Goal: Transaction & Acquisition: Purchase product/service

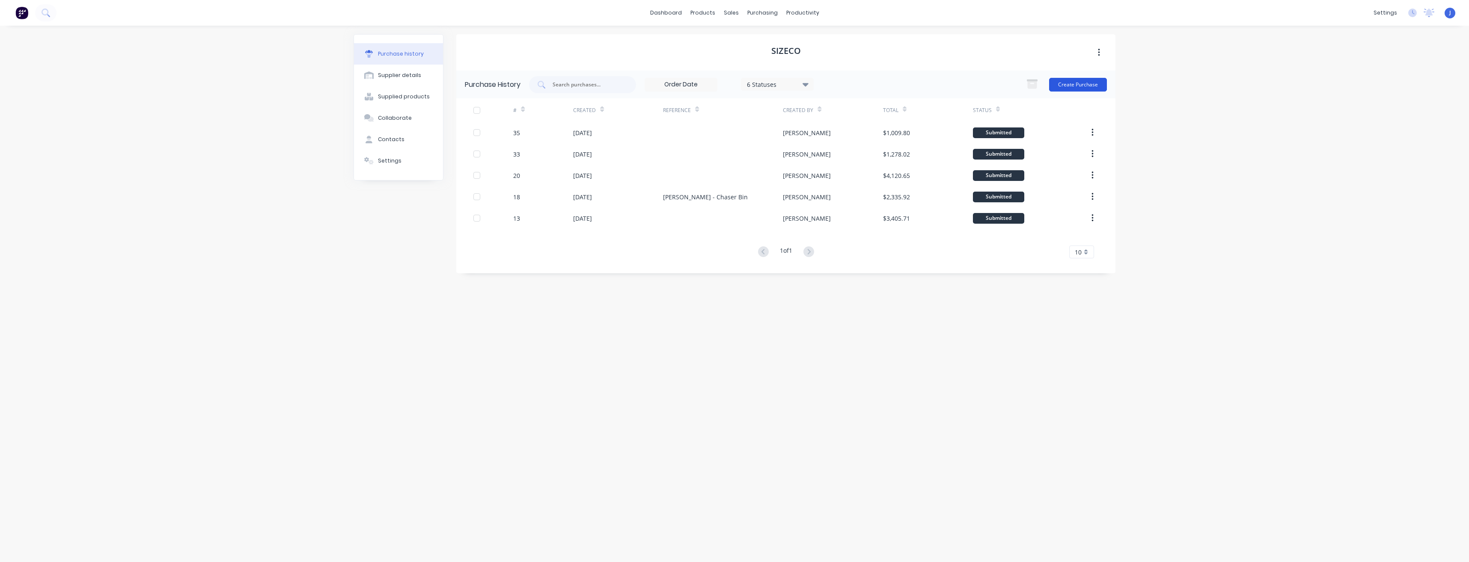
click at [1078, 79] on button "Create Purchase" at bounding box center [1078, 85] width 58 height 14
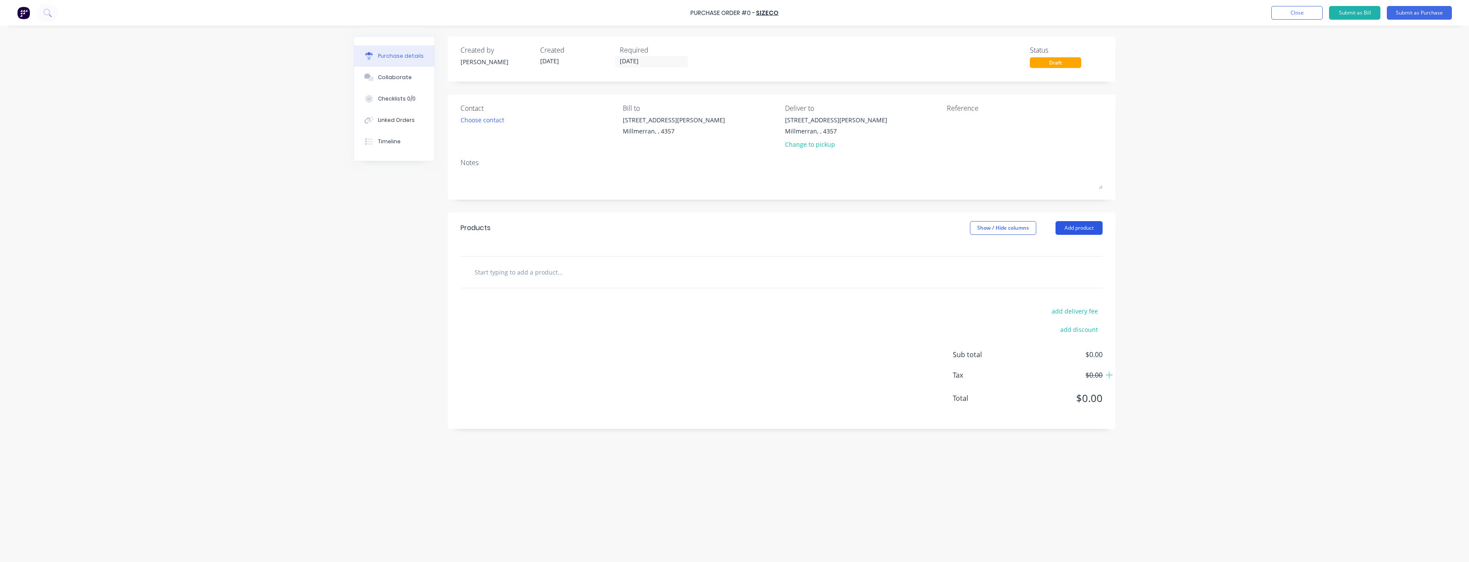
click at [1069, 227] on button "Add product" at bounding box center [1078, 228] width 47 height 14
click at [1053, 253] on div "Product catalogue" at bounding box center [1062, 250] width 66 height 12
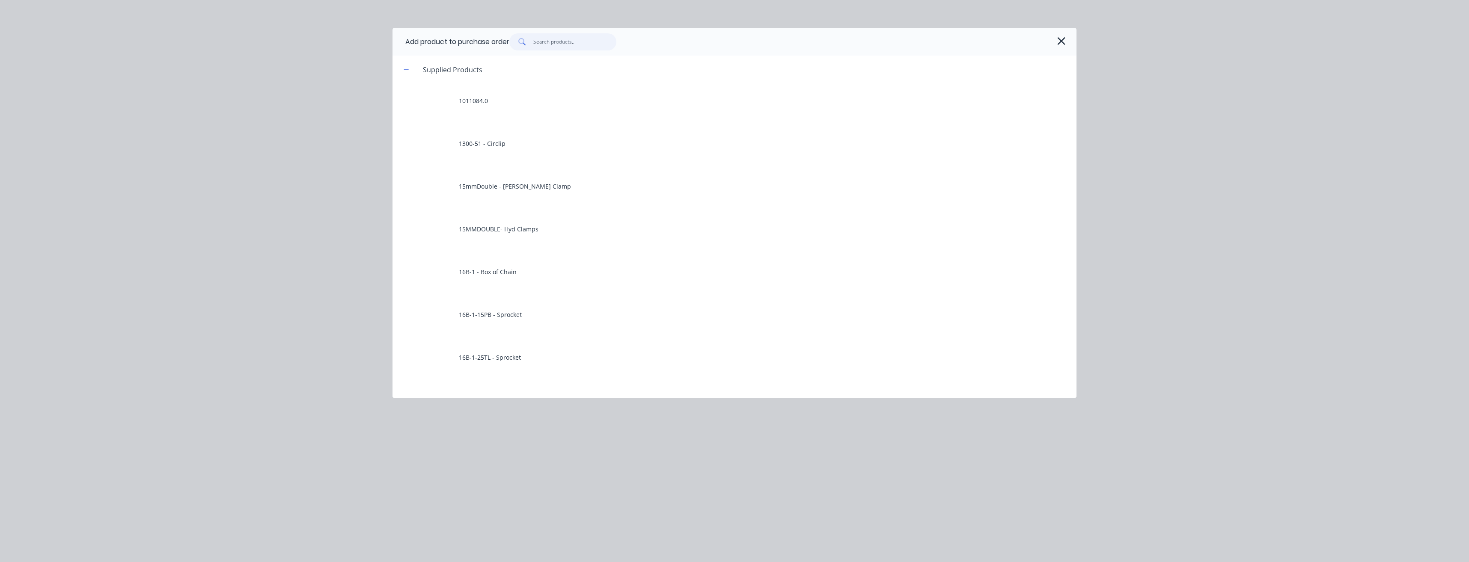
click at [563, 40] on input "text" at bounding box center [574, 41] width 83 height 17
type input "ha"
click at [408, 69] on icon "button" at bounding box center [406, 69] width 5 height 0
click at [407, 97] on icon "button" at bounding box center [406, 97] width 5 height 0
click at [407, 125] on icon "button" at bounding box center [406, 125] width 5 height 0
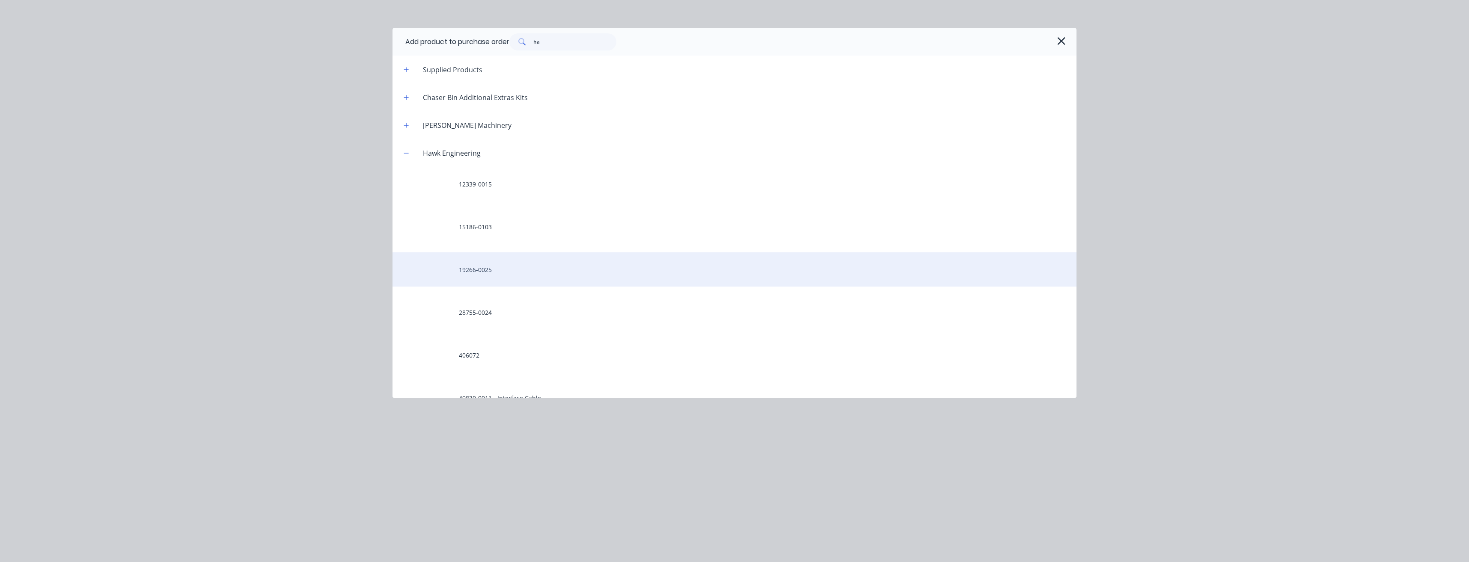
click at [483, 270] on div "19266-0025" at bounding box center [734, 270] width 684 height 34
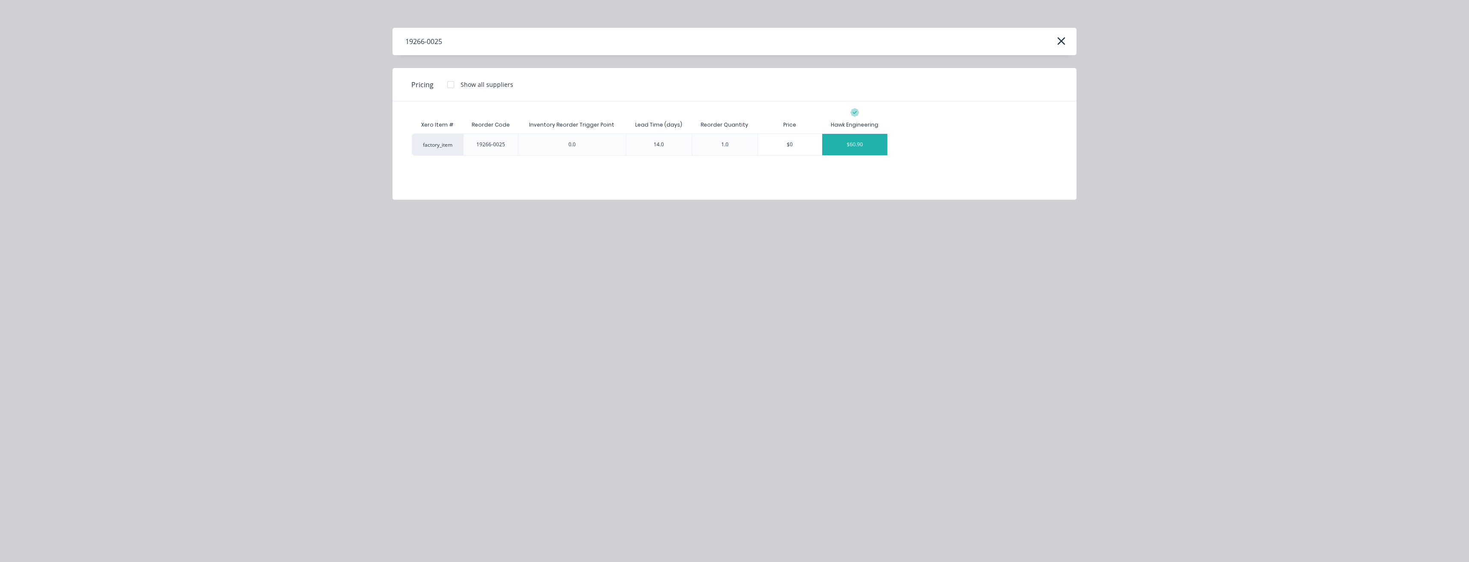
click at [877, 143] on div "$60.90" at bounding box center [854, 144] width 65 height 21
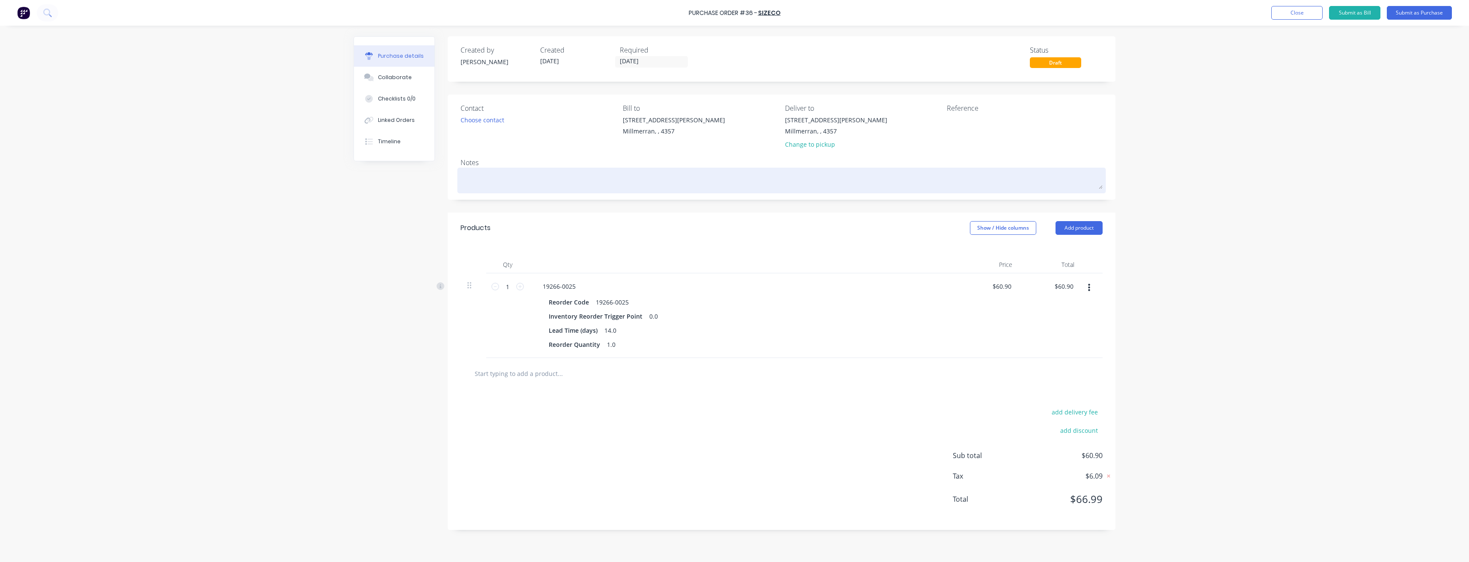
click at [506, 183] on textarea at bounding box center [782, 179] width 642 height 19
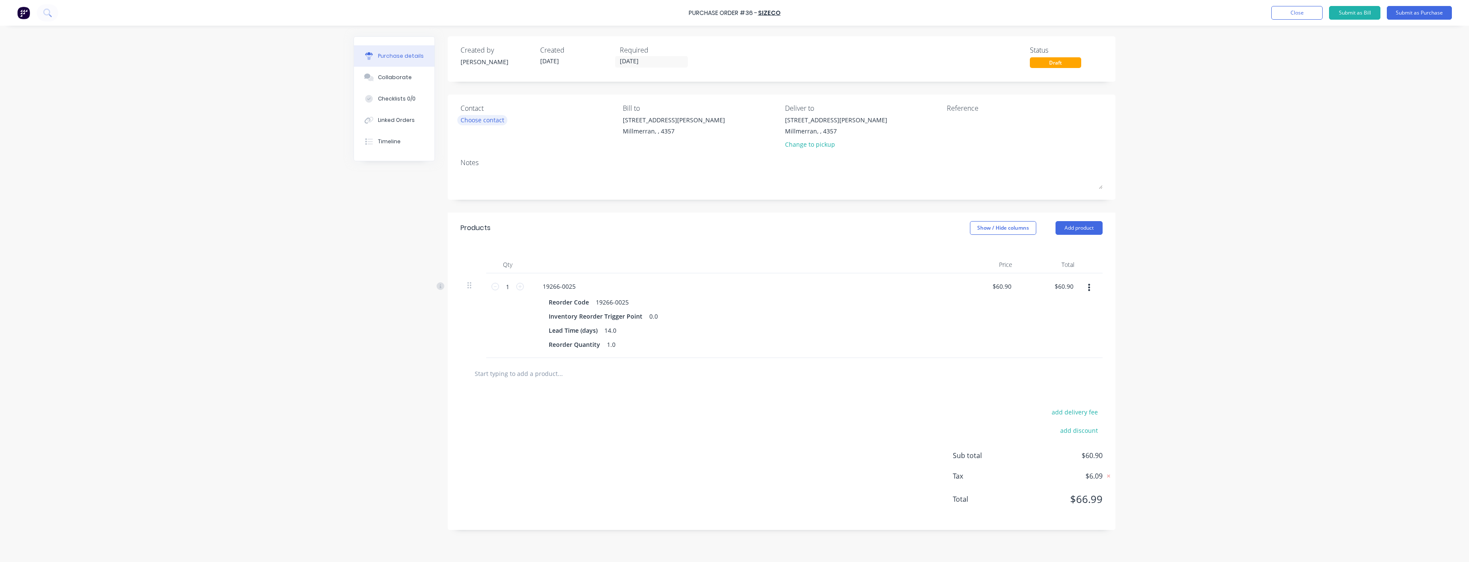
click at [493, 125] on div "Choose contact" at bounding box center [483, 120] width 44 height 9
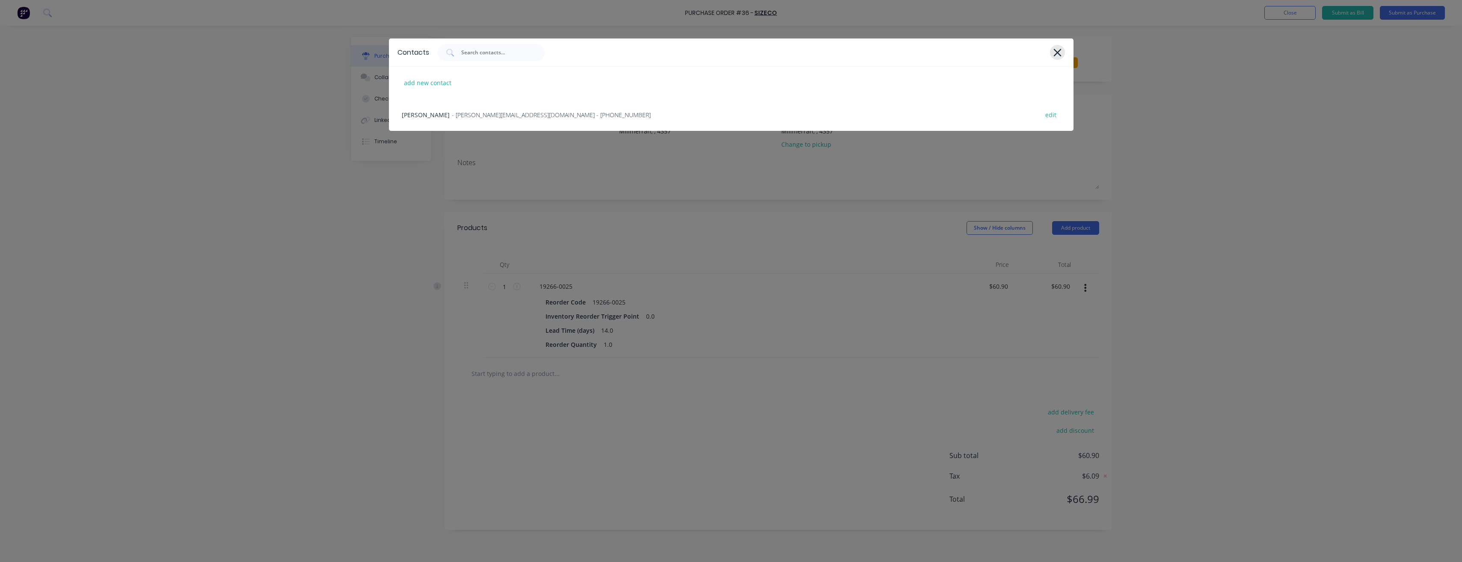
click at [1054, 49] on icon at bounding box center [1057, 53] width 9 height 12
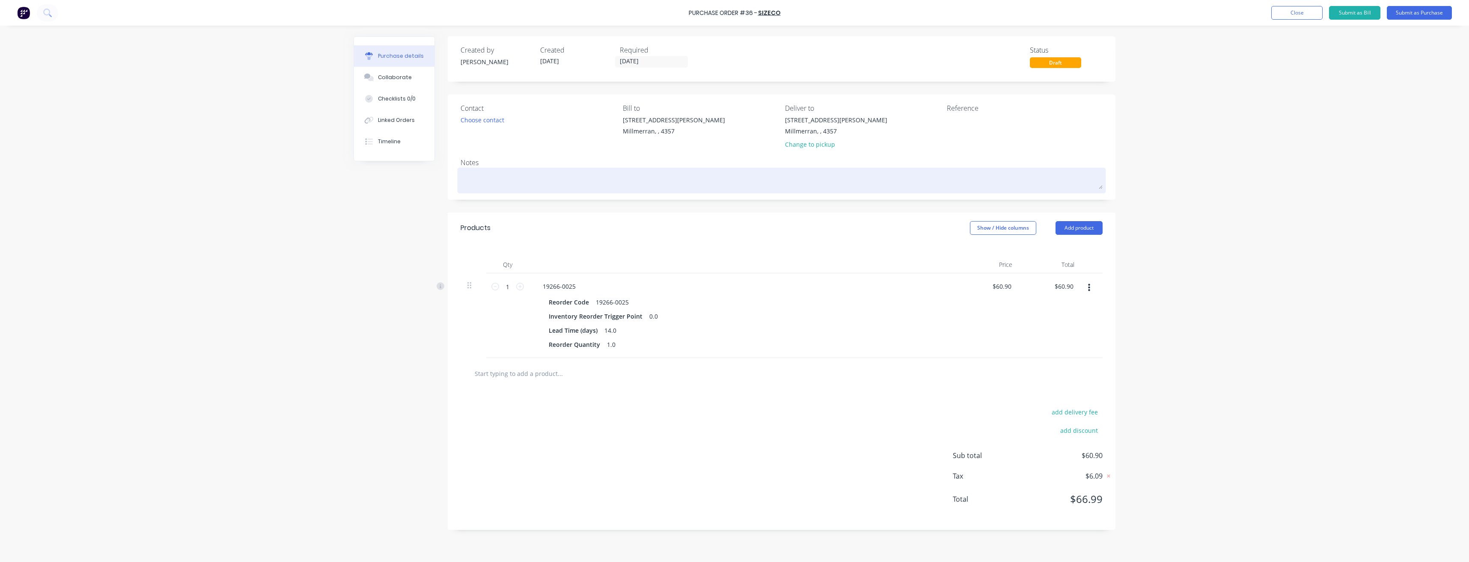
click at [476, 177] on textarea at bounding box center [782, 179] width 642 height 19
type textarea "P"
type textarea "x"
type textarea "Pl"
type textarea "x"
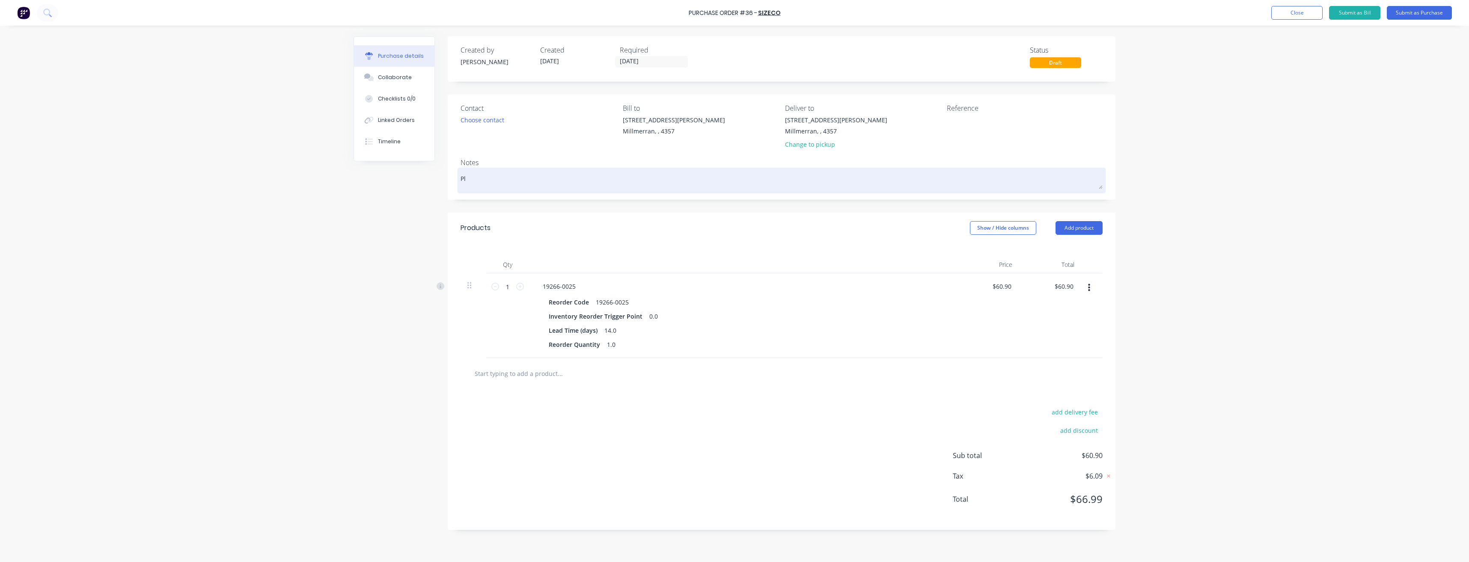
type textarea "Ple"
type textarea "x"
type textarea "Plea"
type textarea "x"
type textarea "Pleas"
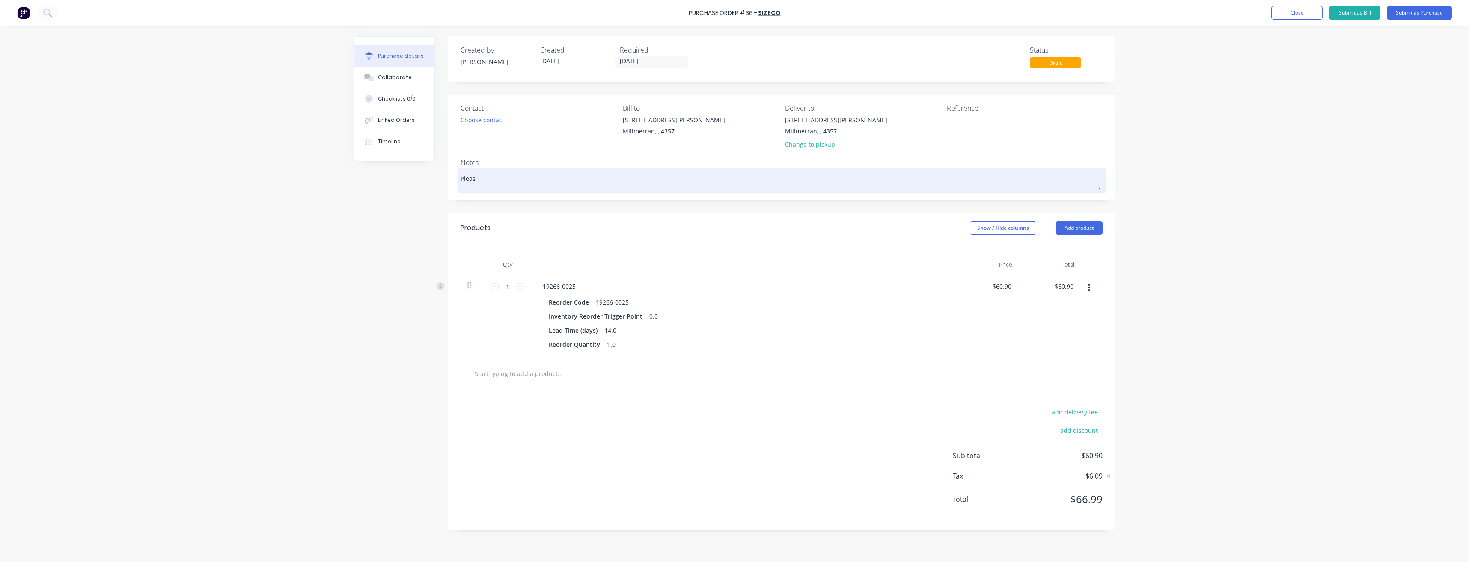
type textarea "x"
type textarea "Please"
type textarea "x"
type textarea "Please"
type textarea "x"
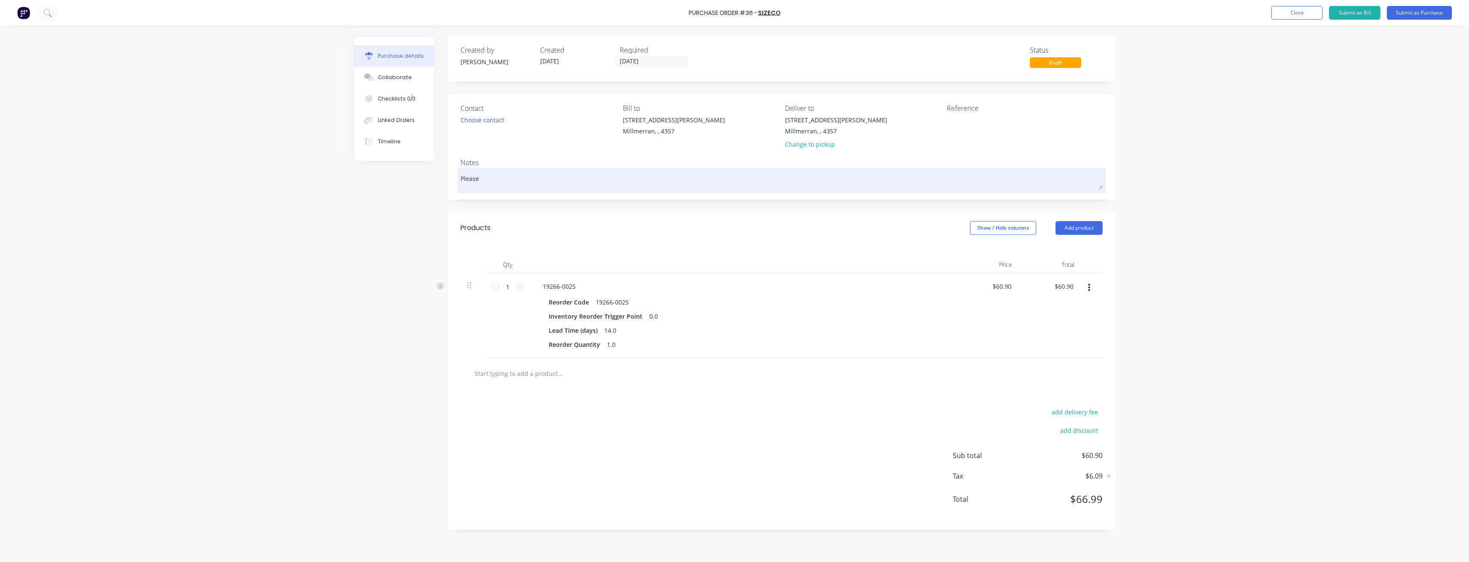
type textarea "Please s"
type textarea "x"
type textarea "Please se"
type textarea "x"
type textarea "Please sen"
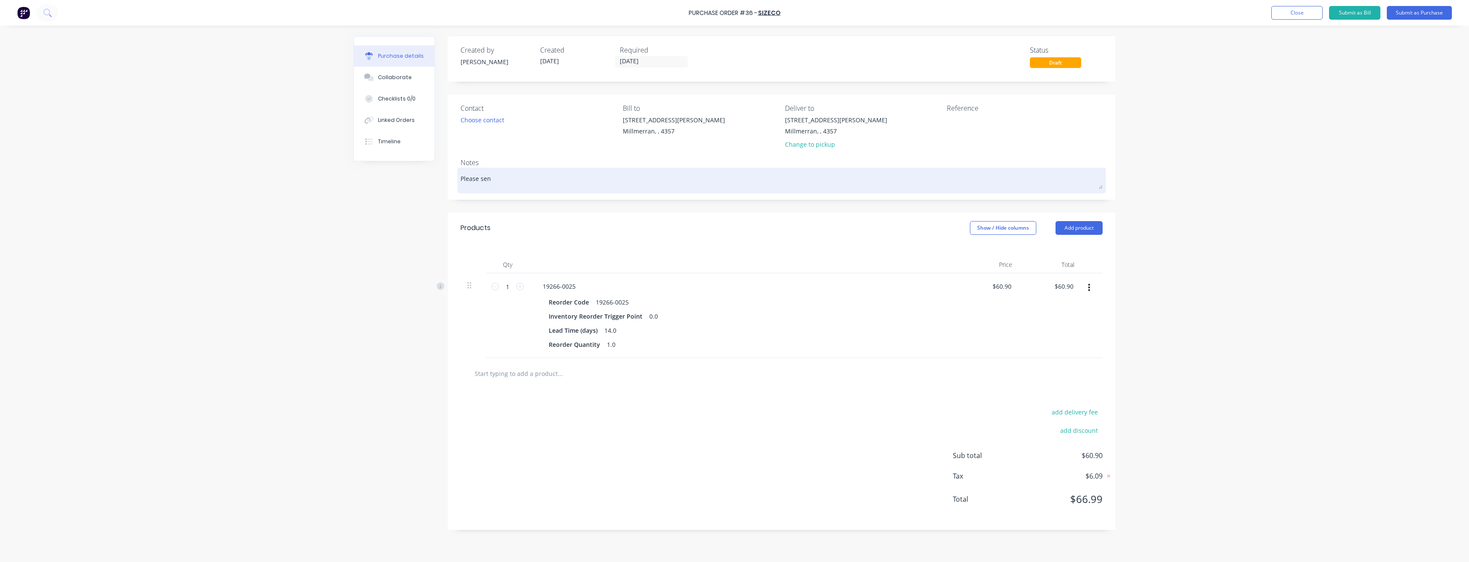
type textarea "x"
type textarea "Please send"
type textarea "x"
type textarea "Please send"
type textarea "x"
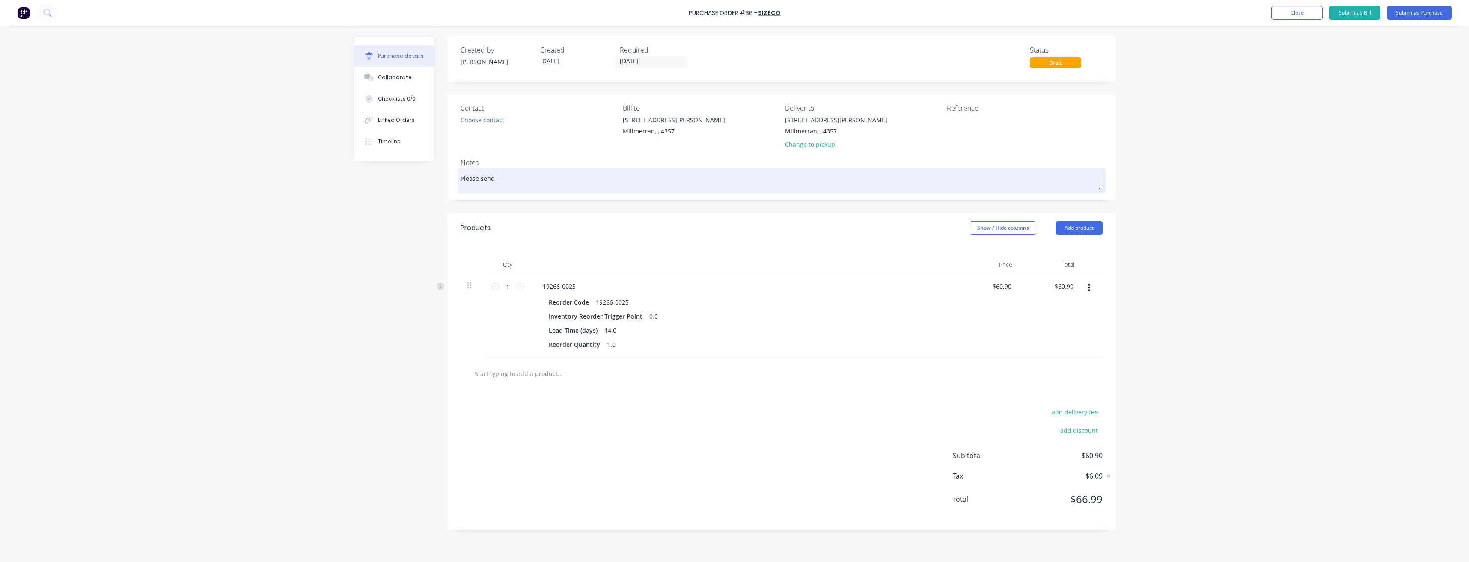
type textarea "Please send E"
type textarea "x"
type textarea "Please send Ex"
type textarea "x"
type textarea "Please send Exp"
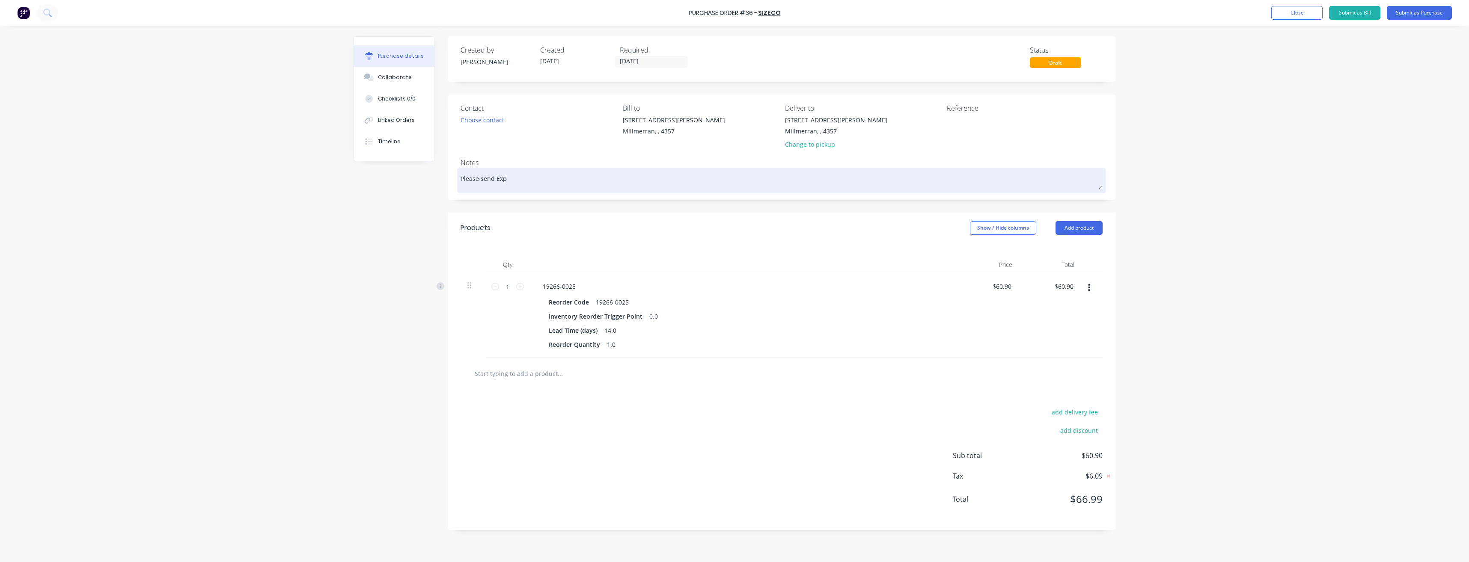
type textarea "x"
type textarea "Please send Expr"
type textarea "x"
type textarea "Please send Expre"
type textarea "x"
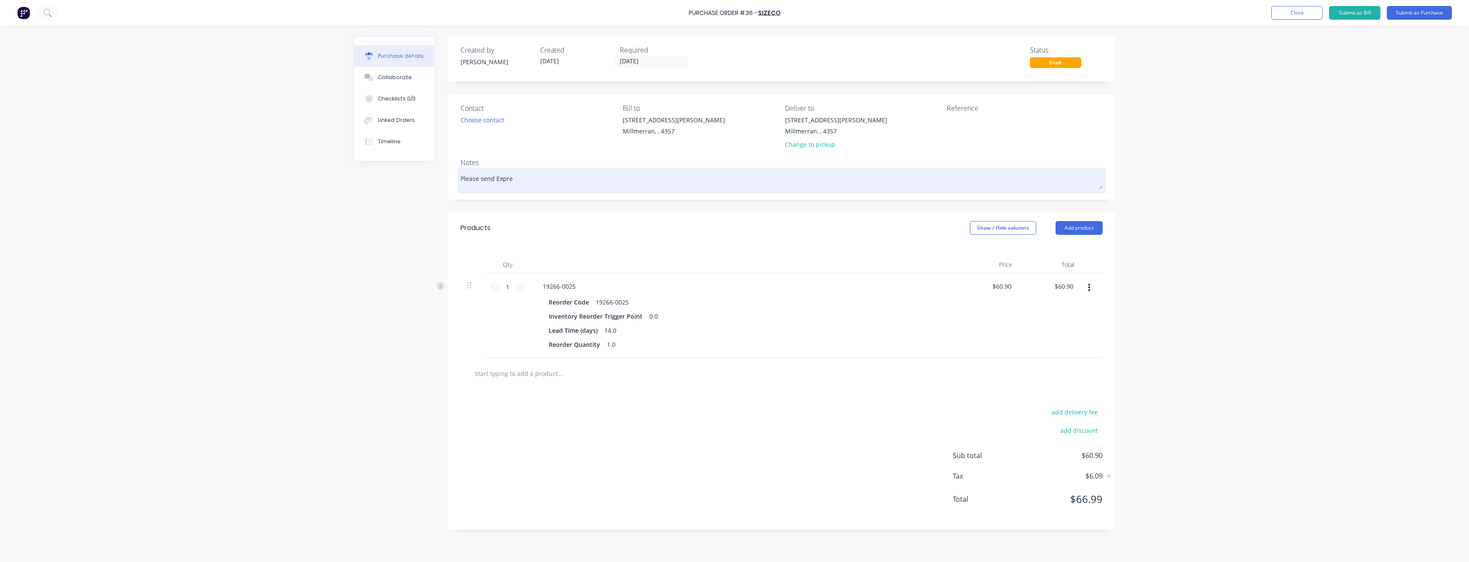
type textarea "Please send Expres"
type textarea "x"
type textarea "Please send Express"
type textarea "x"
type textarea "Please send Express"
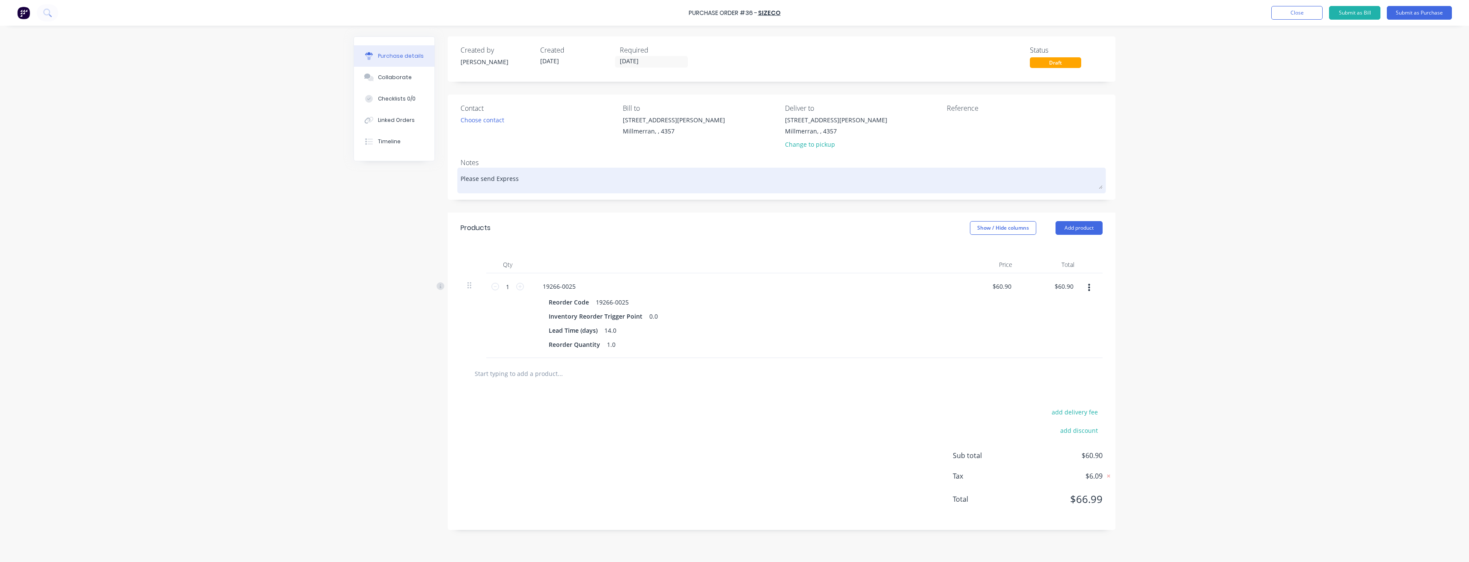
type textarea "x"
type textarea "Please send Express P"
type textarea "x"
type textarea "Please send Express Po"
type textarea "x"
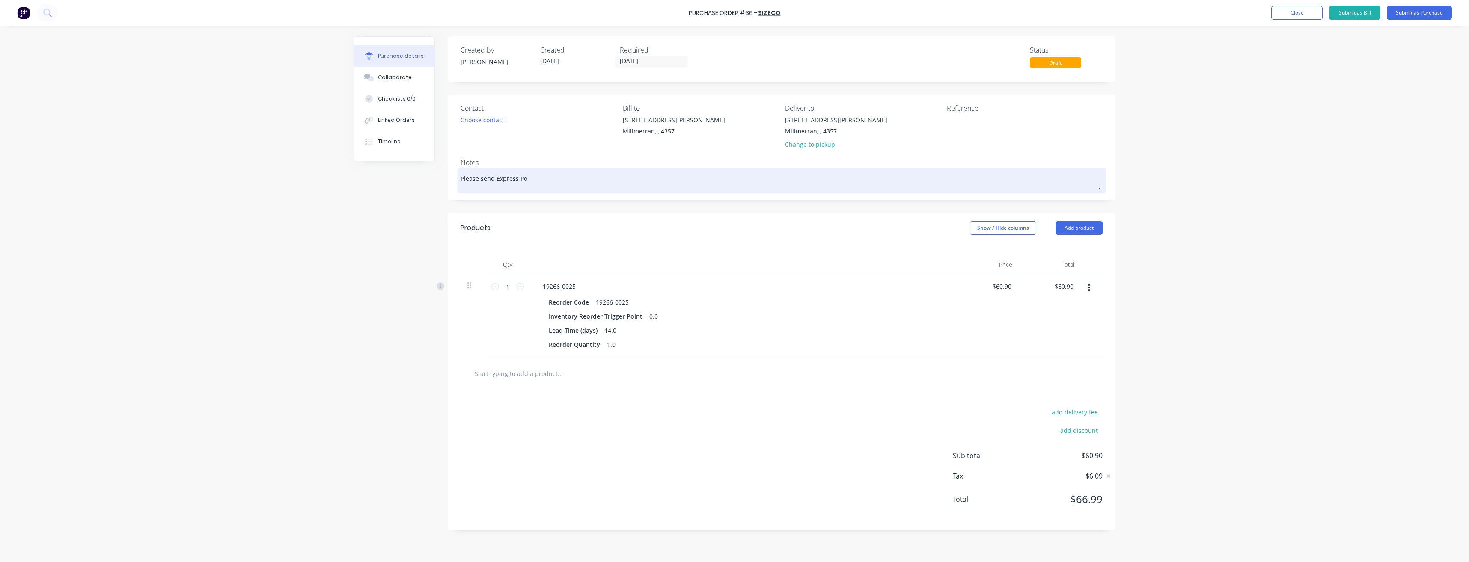
type textarea "Please send Express Pos"
type textarea "x"
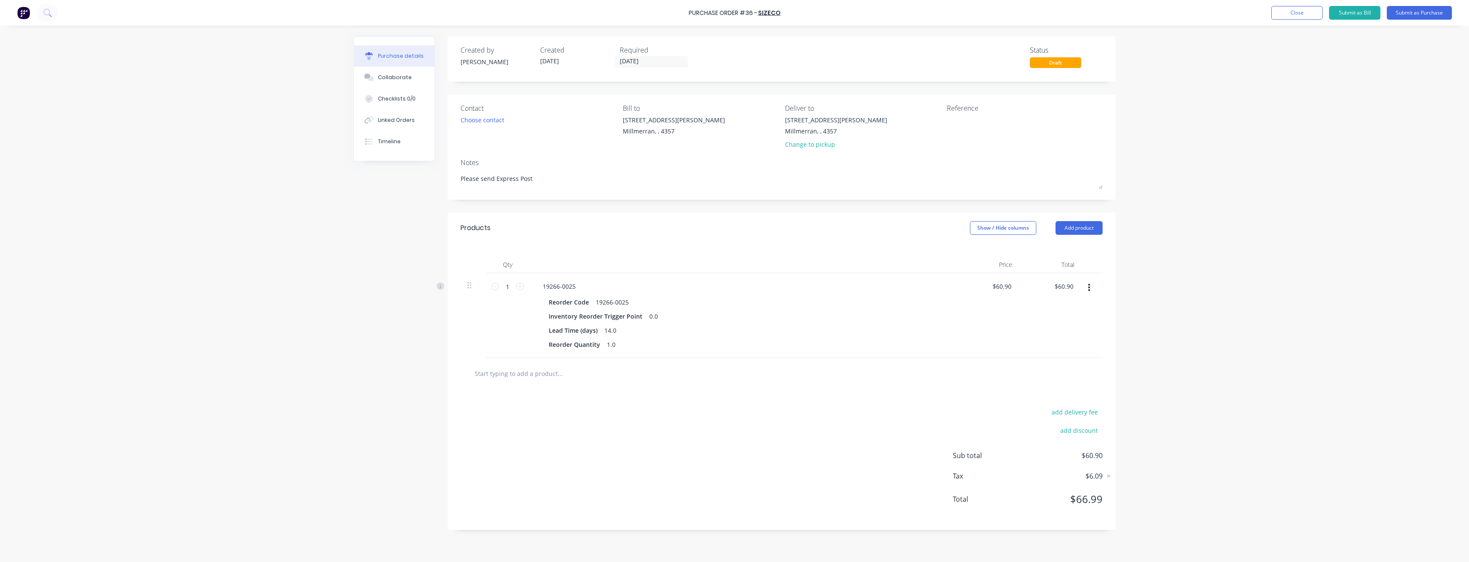
type textarea "Please send Express Post"
type textarea "x"
type textarea "Please send Express Post"
click at [1430, 14] on button "Submit as Purchase" at bounding box center [1419, 13] width 65 height 14
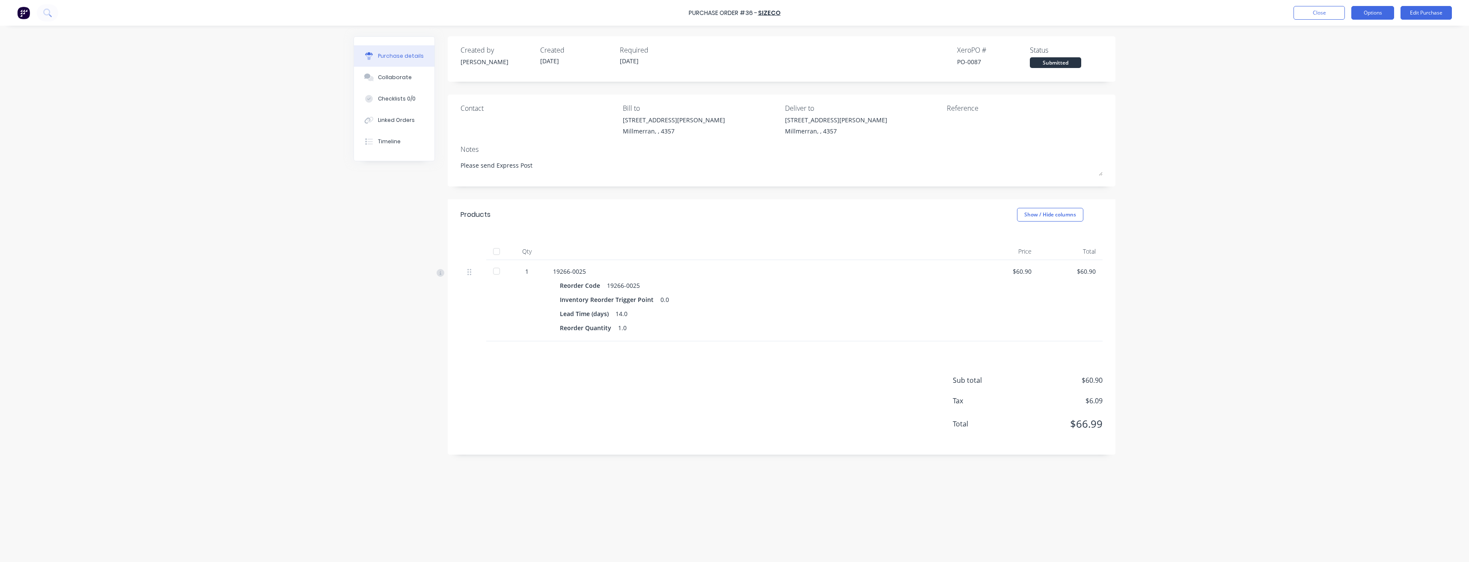
click at [1366, 13] on button "Options" at bounding box center [1372, 13] width 43 height 14
click at [1347, 33] on div "Print / Email" at bounding box center [1353, 35] width 66 height 12
click at [1348, 51] on div "With pricing" at bounding box center [1353, 52] width 66 height 12
type textarea "x"
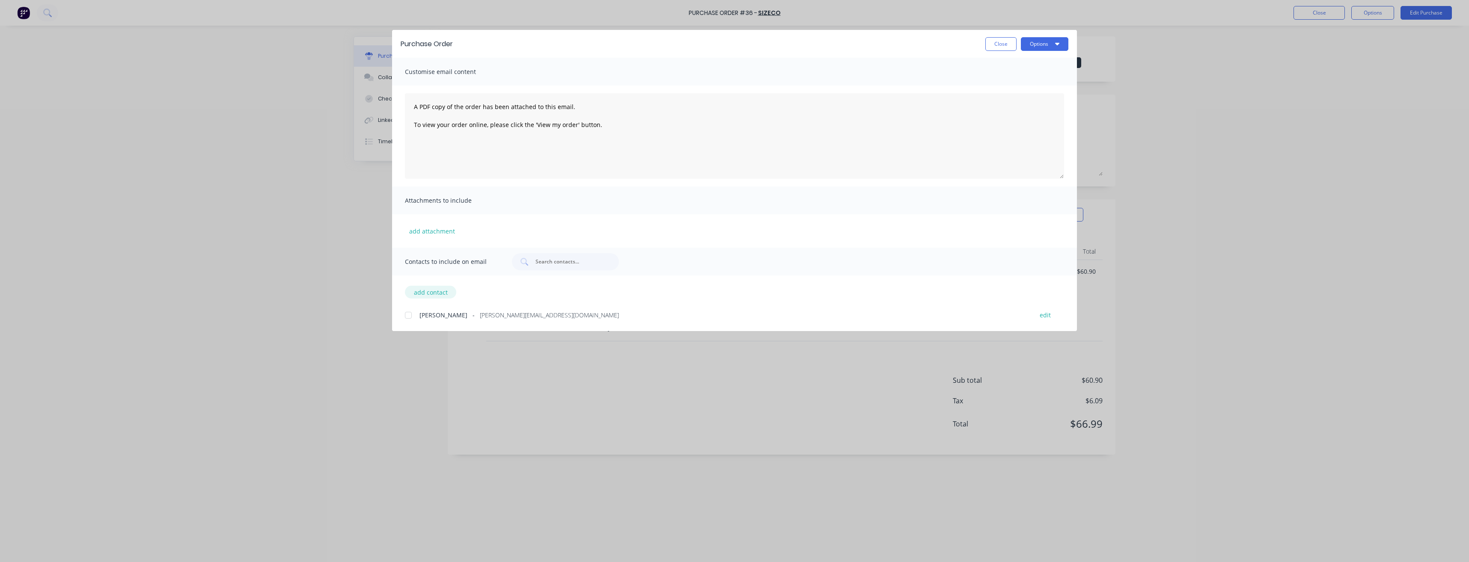
click at [443, 294] on button "add contact" at bounding box center [430, 292] width 51 height 13
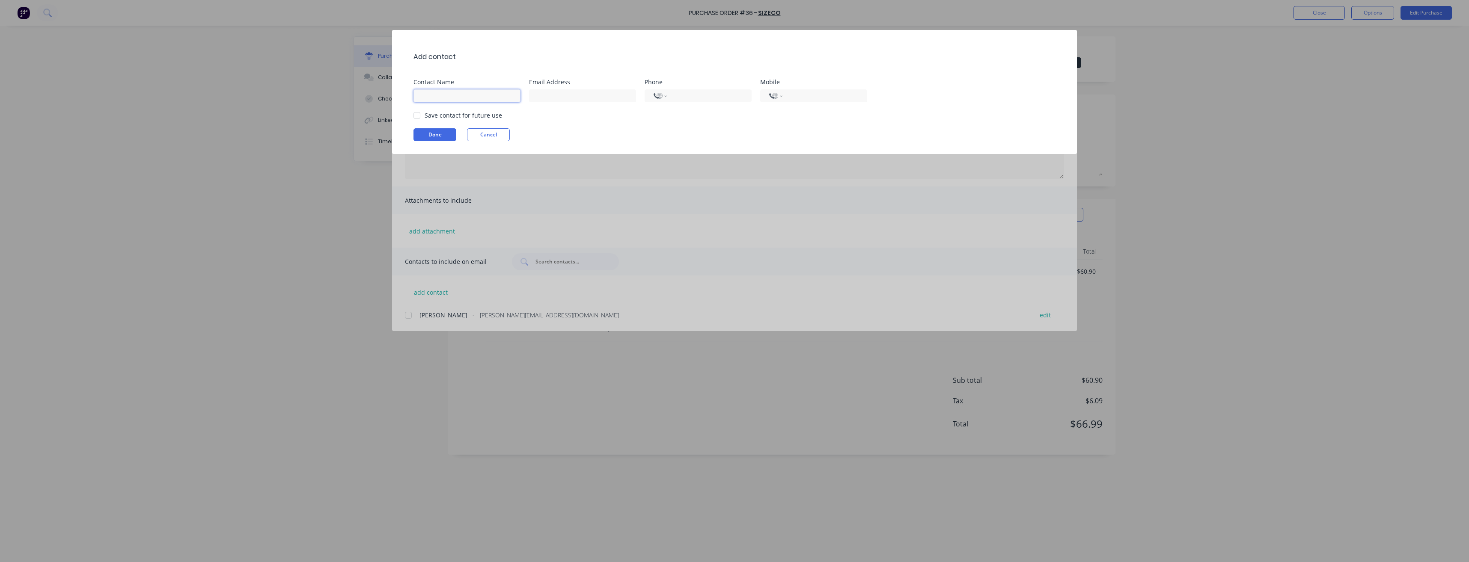
click at [471, 98] on input at bounding box center [466, 95] width 107 height 13
click at [929, 86] on div "Contact Name Email Address Phone International [GEOGRAPHIC_DATA] [GEOGRAPHIC_DA…" at bounding box center [738, 90] width 651 height 23
click at [442, 98] on input at bounding box center [466, 95] width 107 height 13
click at [734, 143] on div "Done Cancel" at bounding box center [738, 141] width 651 height 13
click at [325, 196] on div "Add contact Contact Name Contact name is required. Email Address Phone Internat…" at bounding box center [734, 281] width 1469 height 562
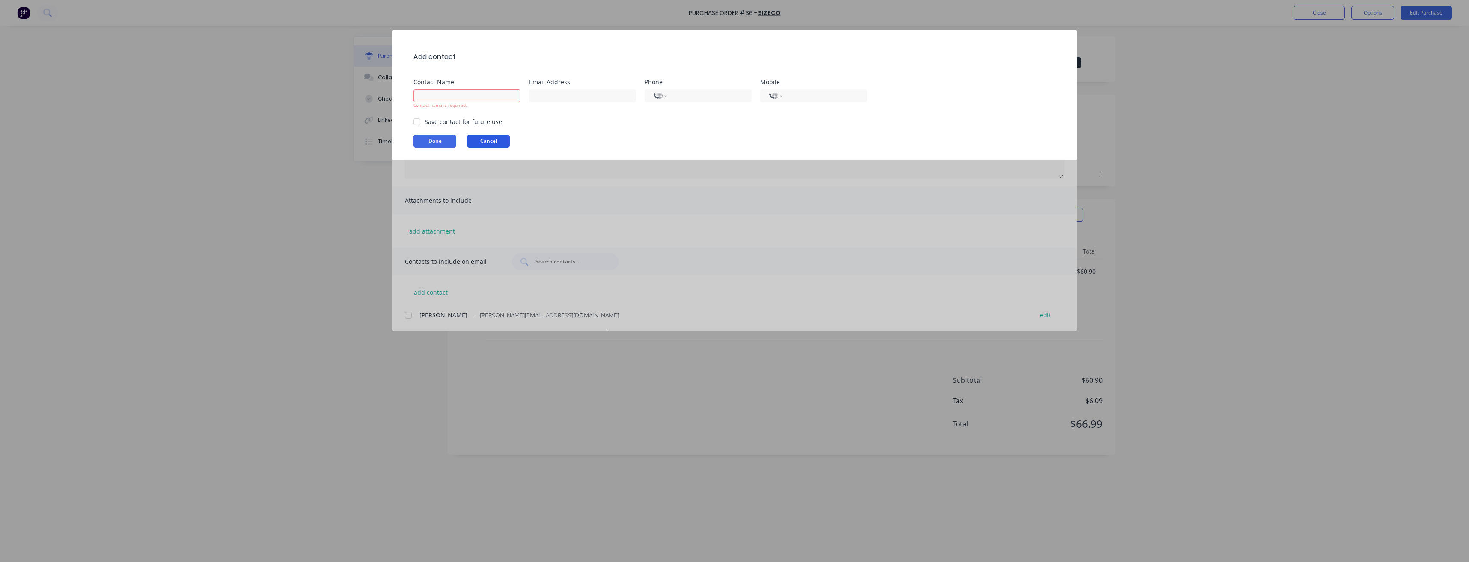
click at [489, 145] on button "Cancel" at bounding box center [488, 141] width 43 height 13
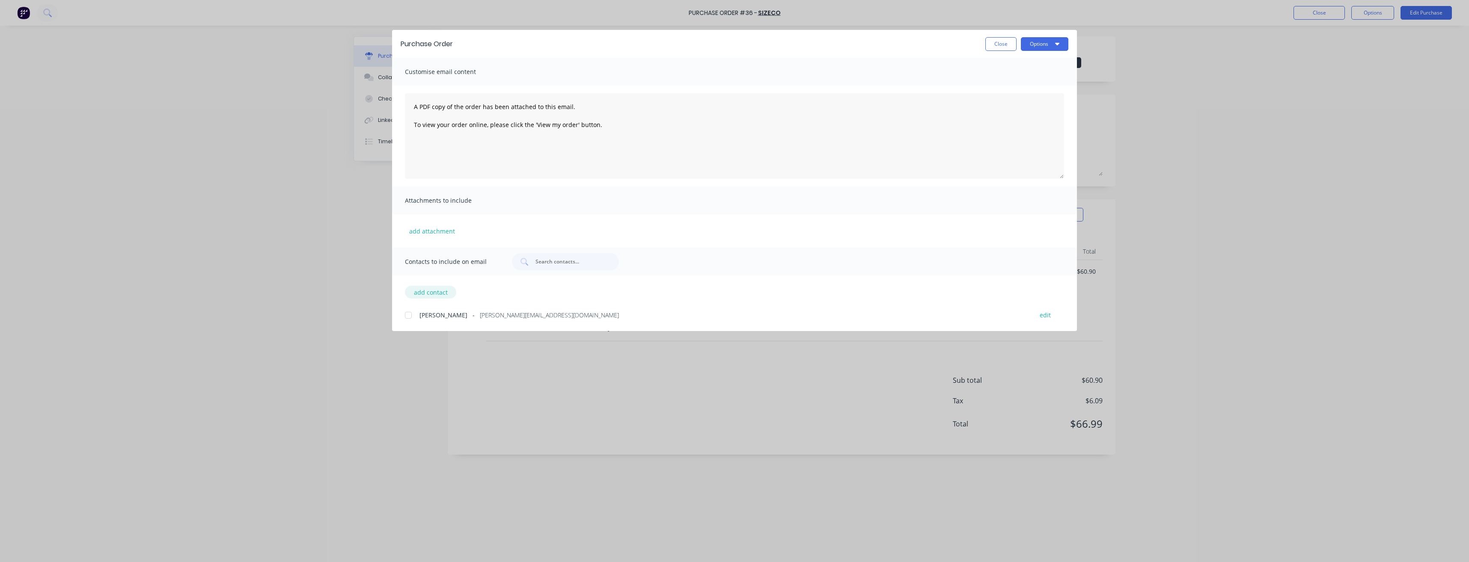
click at [437, 296] on button "add contact" at bounding box center [430, 292] width 51 height 13
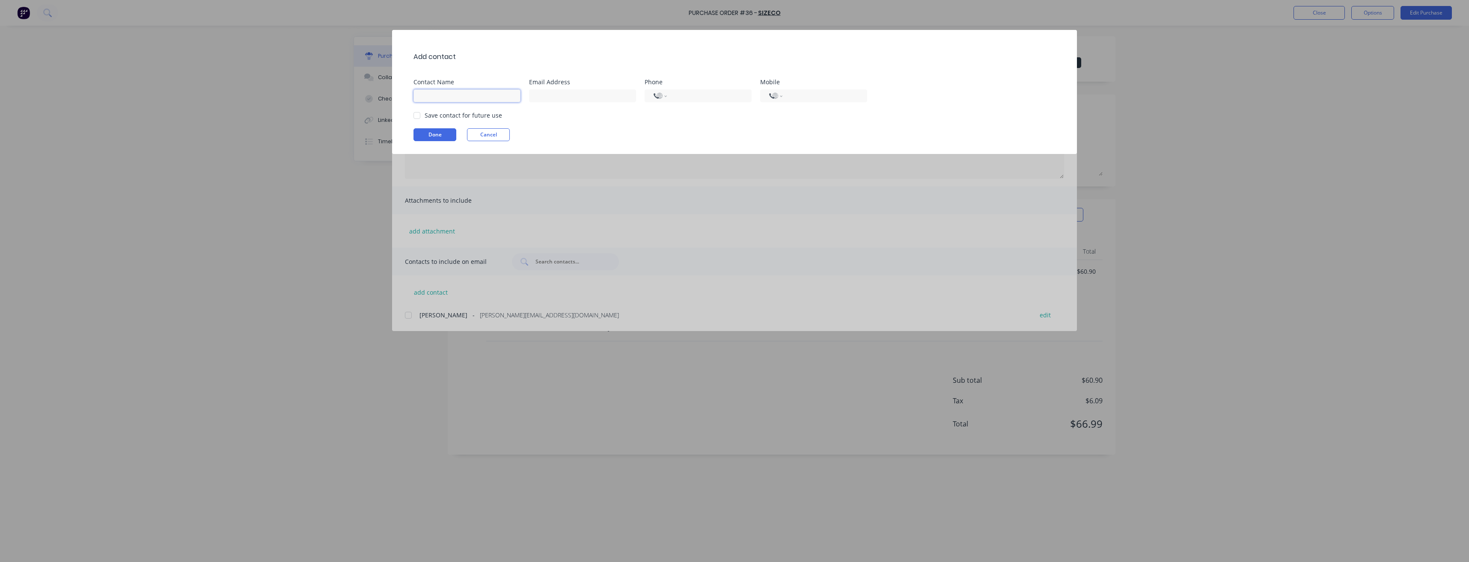
click at [441, 95] on input at bounding box center [466, 95] width 107 height 13
click at [488, 95] on input "[PERSON_NAME]" at bounding box center [466, 95] width 107 height 13
click at [308, 143] on div "Add contact Contact Name [PERSON_NAME] Email Address Phone International [GEOGR…" at bounding box center [734, 281] width 1469 height 562
click at [467, 96] on input "[PERSON_NAME]" at bounding box center [466, 95] width 107 height 13
type input "[PERSON_NAME]"
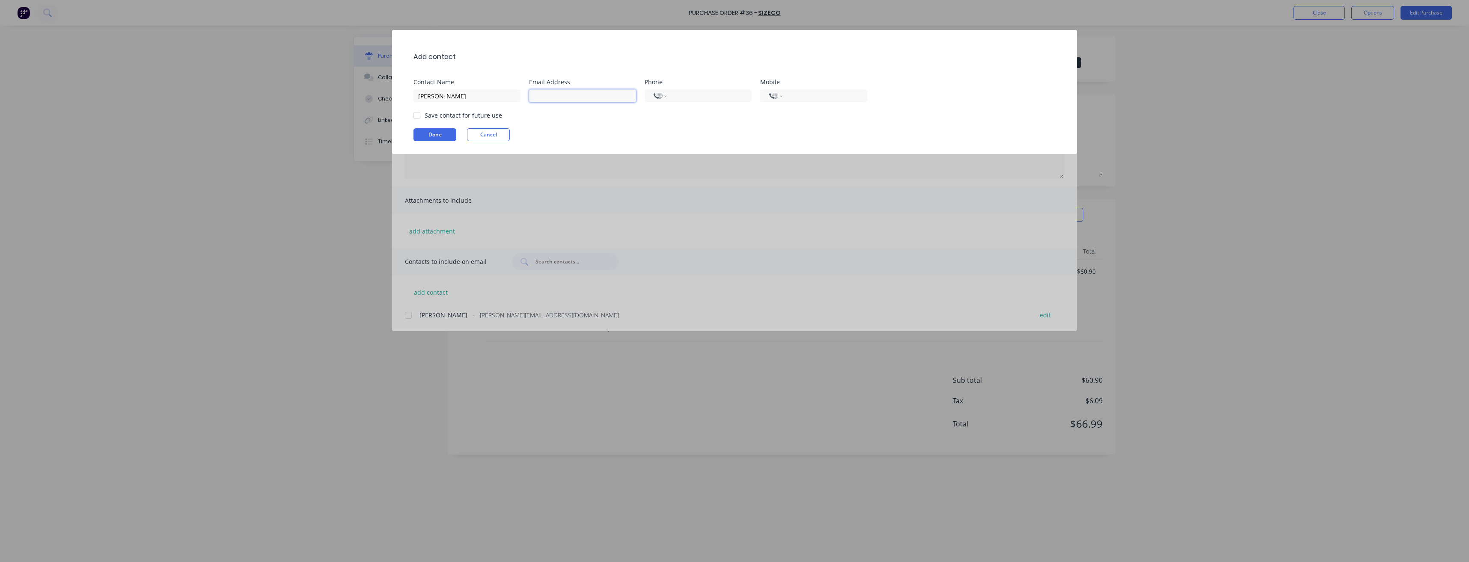
drag, startPoint x: 568, startPoint y: 92, endPoint x: 564, endPoint y: 98, distance: 6.4
click at [568, 92] on input at bounding box center [582, 95] width 107 height 13
click at [540, 95] on input at bounding box center [582, 95] width 107 height 13
type input "[PERSON_NAME][EMAIL_ADDRESS][DOMAIN_NAME]"
click at [734, 95] on input "tel" at bounding box center [708, 96] width 70 height 10
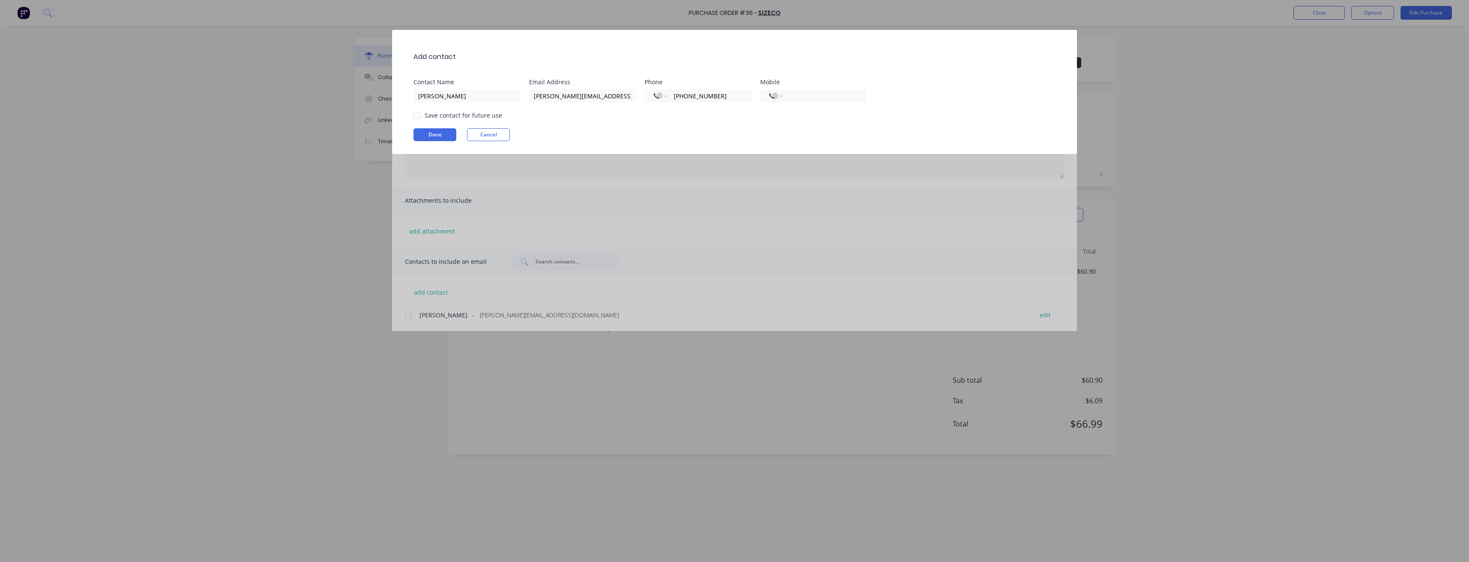
type input "[PHONE_NUMBER]"
click at [418, 114] on div at bounding box center [416, 115] width 17 height 17
drag, startPoint x: 731, startPoint y: 98, endPoint x: 652, endPoint y: 101, distance: 78.8
click at [652, 101] on div "International [GEOGRAPHIC_DATA] [GEOGRAPHIC_DATA] [GEOGRAPHIC_DATA] [GEOGRAPHIC…" at bounding box center [698, 95] width 107 height 13
click at [802, 94] on input "tel" at bounding box center [823, 96] width 70 height 10
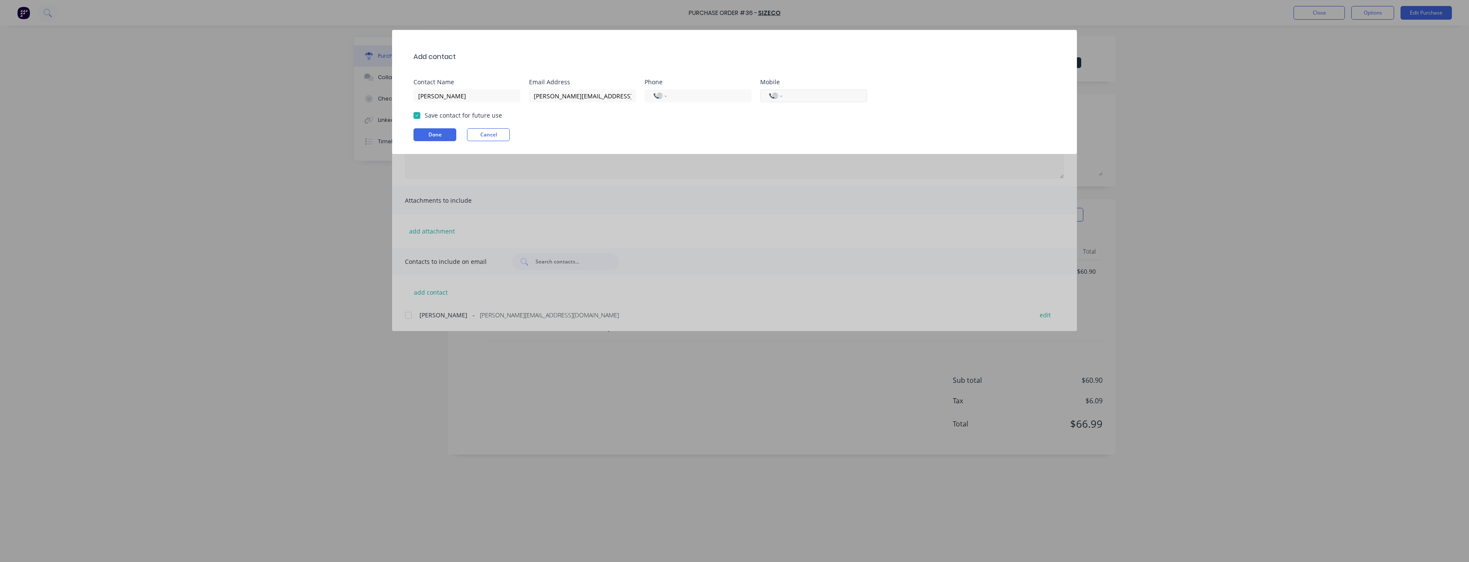
paste input "[PHONE_NUMBER]"
type input "[PHONE_NUMBER]"
click at [422, 134] on button "Done" at bounding box center [434, 134] width 43 height 13
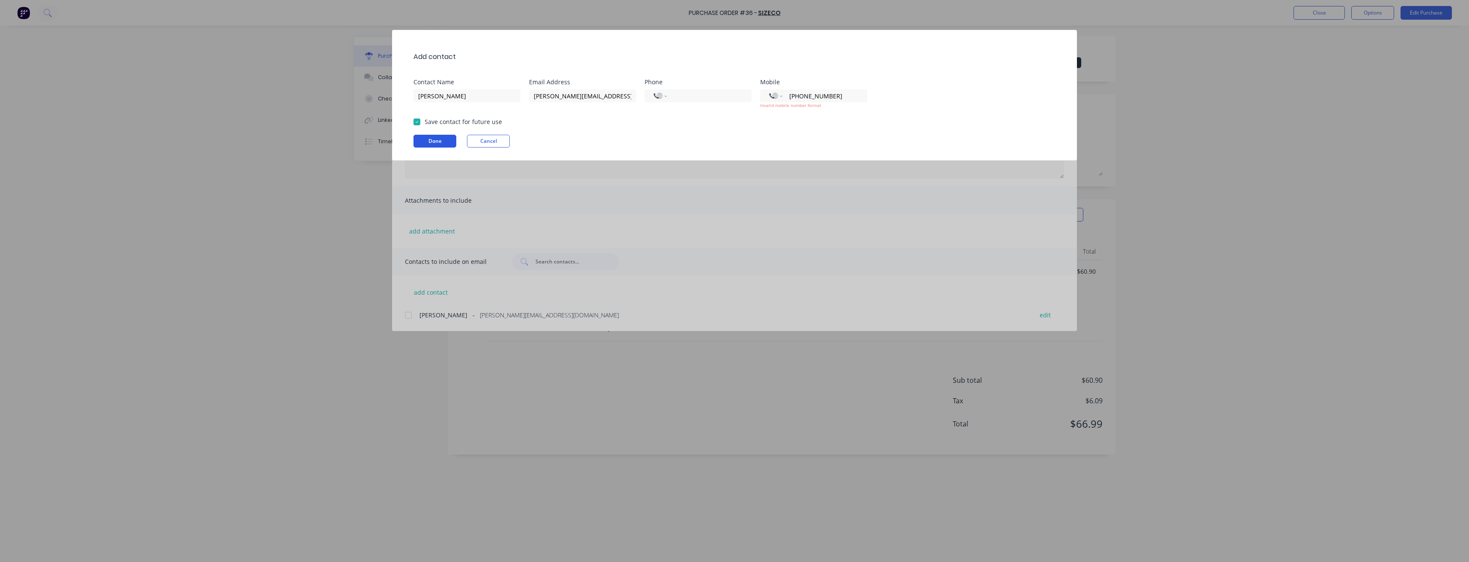
click at [424, 141] on button "Done" at bounding box center [434, 141] width 43 height 13
click at [441, 142] on button "Done" at bounding box center [434, 141] width 43 height 13
drag, startPoint x: 796, startPoint y: 95, endPoint x: 799, endPoint y: 103, distance: 8.4
click at [796, 96] on input "[PHONE_NUMBER]" at bounding box center [823, 96] width 70 height 10
select select "RO"
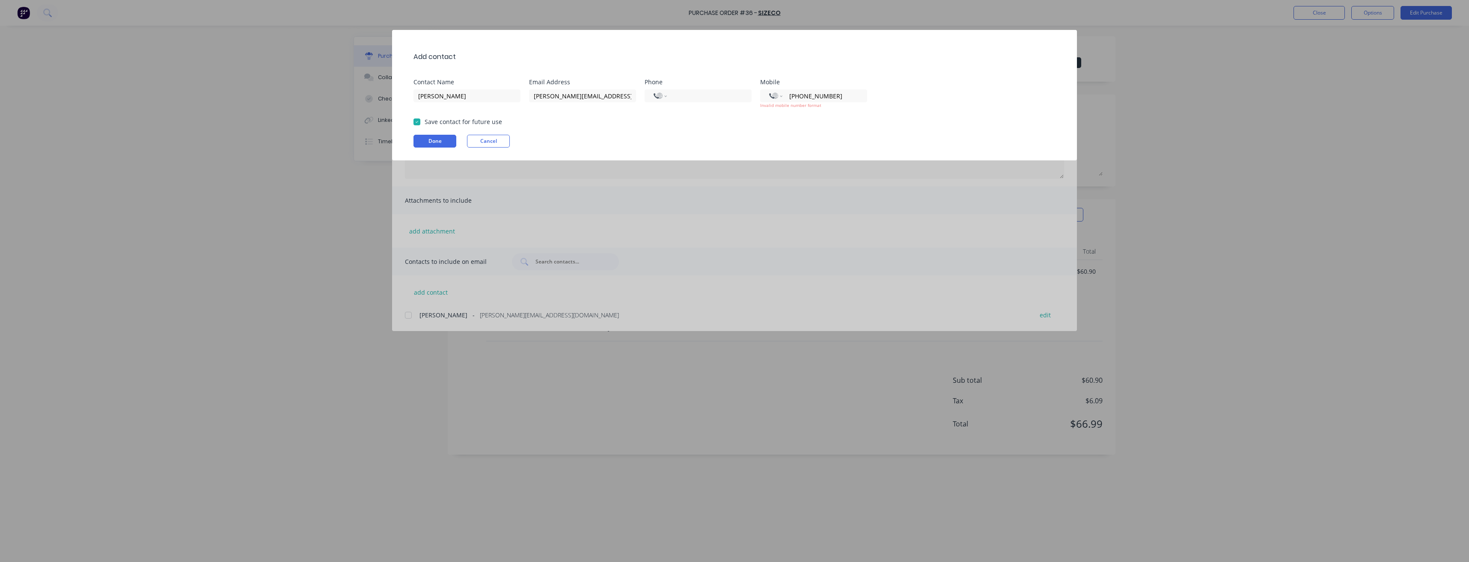
type input "1021723"
click at [779, 97] on select "International [GEOGRAPHIC_DATA] [GEOGRAPHIC_DATA] [GEOGRAPHIC_DATA] [GEOGRAPHIC…" at bounding box center [775, 96] width 13 height 12
select select "AU"
click at [769, 90] on select "International [GEOGRAPHIC_DATA] [GEOGRAPHIC_DATA] [GEOGRAPHIC_DATA] [GEOGRAPHIC…" at bounding box center [775, 96] width 13 height 12
drag, startPoint x: 818, startPoint y: 99, endPoint x: 783, endPoint y: 100, distance: 34.7
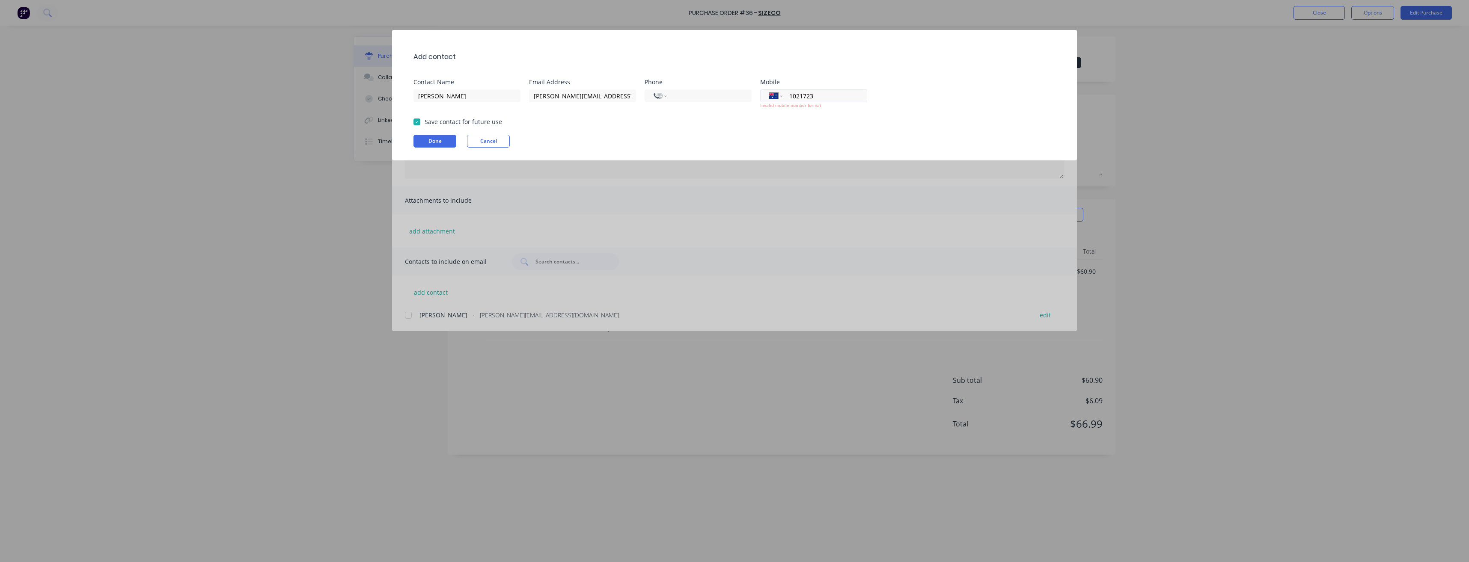
click at [783, 100] on div "International [GEOGRAPHIC_DATA] [GEOGRAPHIC_DATA] [GEOGRAPHIC_DATA] [GEOGRAPHIC…" at bounding box center [813, 95] width 107 height 13
type input "0401 021 723"
select select "AU"
type input "0401 021 723"
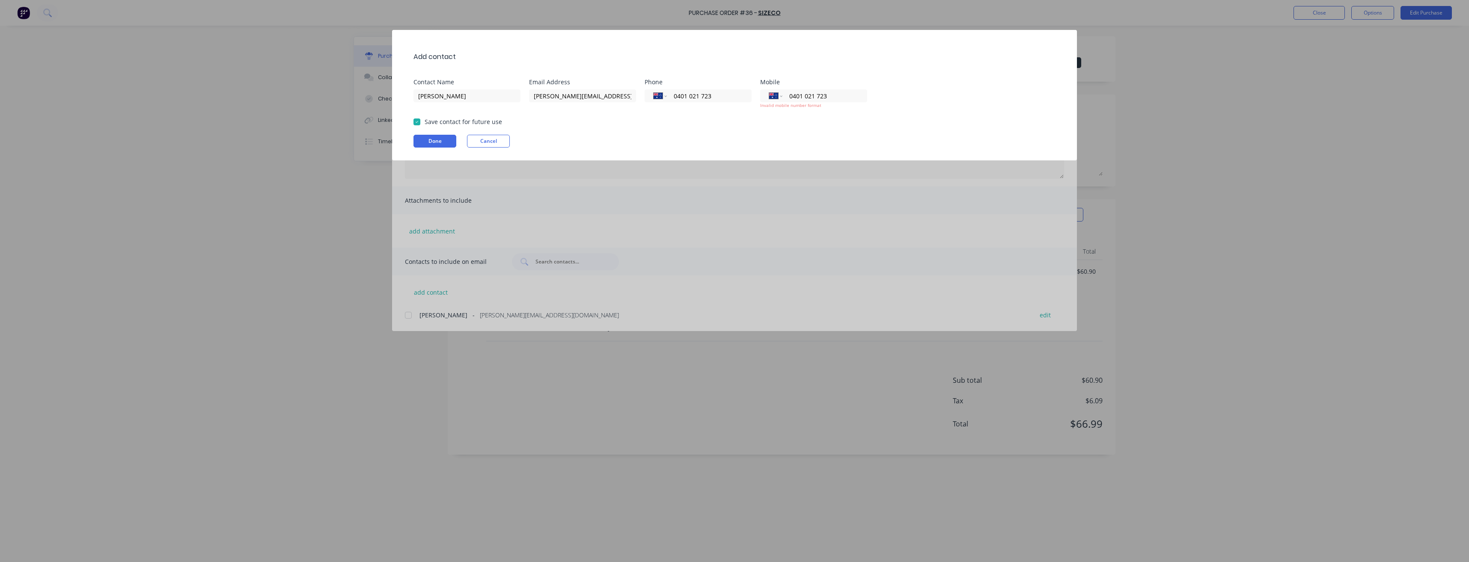
click at [759, 133] on div "Add contact Contact Name [PERSON_NAME] Email Address [PERSON_NAME][EMAIL_ADDRES…" at bounding box center [734, 95] width 685 height 131
click at [452, 143] on button "Done" at bounding box center [434, 141] width 43 height 13
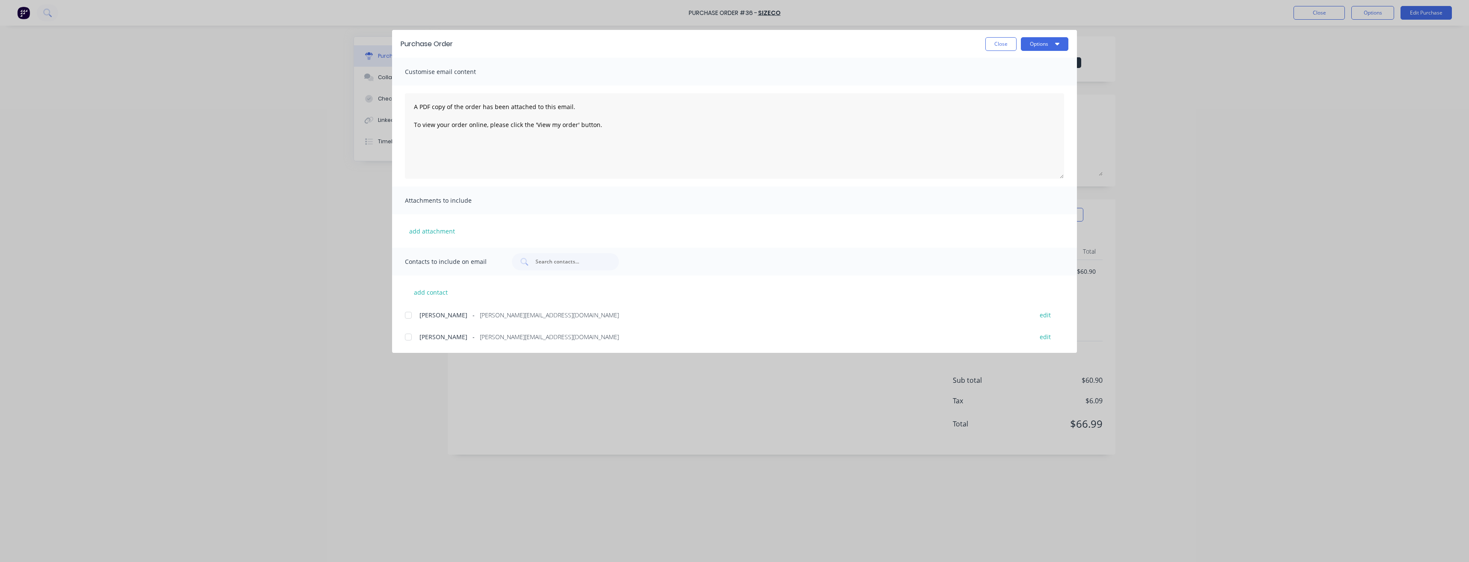
click at [409, 316] on div at bounding box center [408, 315] width 17 height 17
click at [1059, 45] on icon "button" at bounding box center [1057, 43] width 4 height 7
click at [1014, 65] on div "Preview" at bounding box center [1028, 65] width 66 height 12
type textarea "x"
click at [434, 293] on button "add contact" at bounding box center [430, 292] width 51 height 13
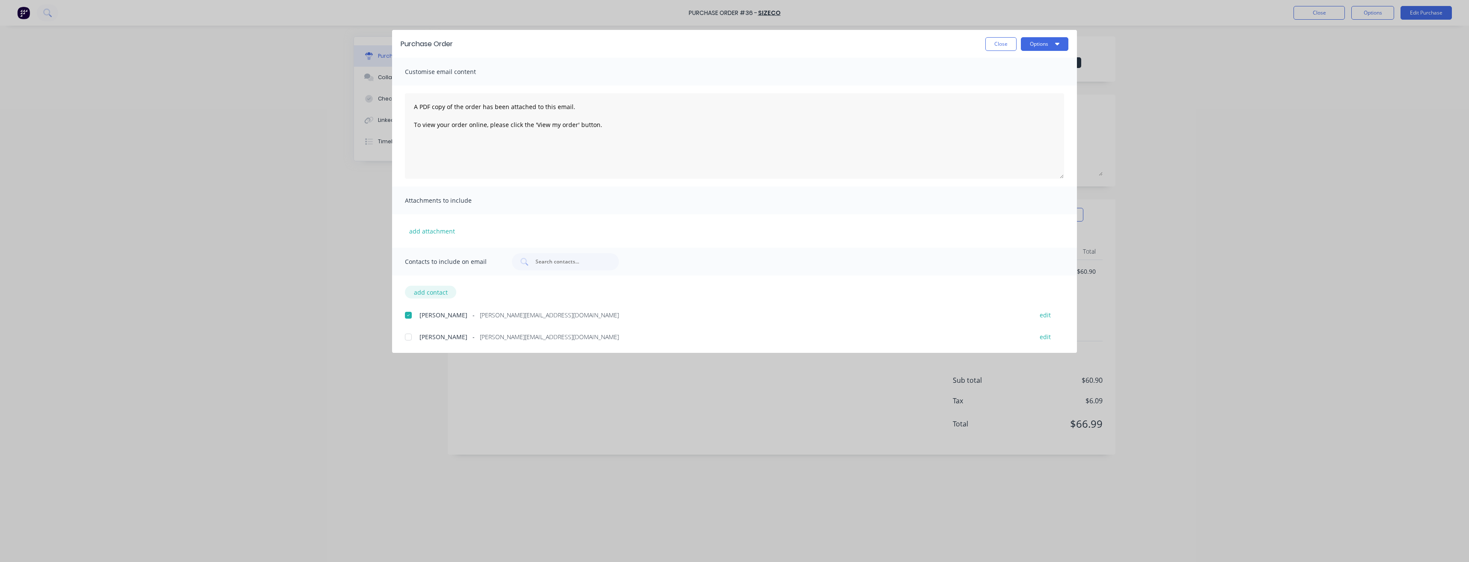
select select "AU"
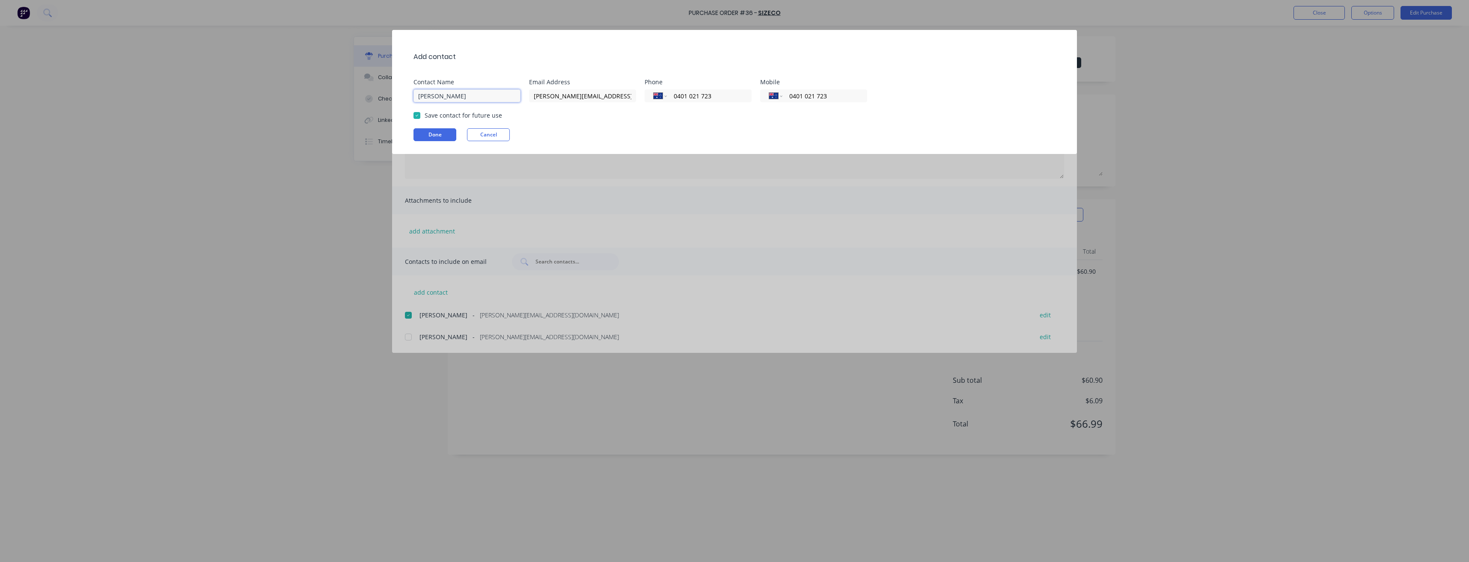
drag, startPoint x: 470, startPoint y: 94, endPoint x: 383, endPoint y: 102, distance: 87.7
click at [383, 102] on div "Add contact Contact Name [PERSON_NAME] Email Address [PERSON_NAME][EMAIL_ADDRES…" at bounding box center [734, 281] width 1469 height 562
type input "Haydn Friend"
click at [596, 97] on input "[PERSON_NAME][EMAIL_ADDRESS][DOMAIN_NAME]" at bounding box center [582, 95] width 107 height 13
drag, startPoint x: 549, startPoint y: 98, endPoint x: 558, endPoint y: 101, distance: 9.6
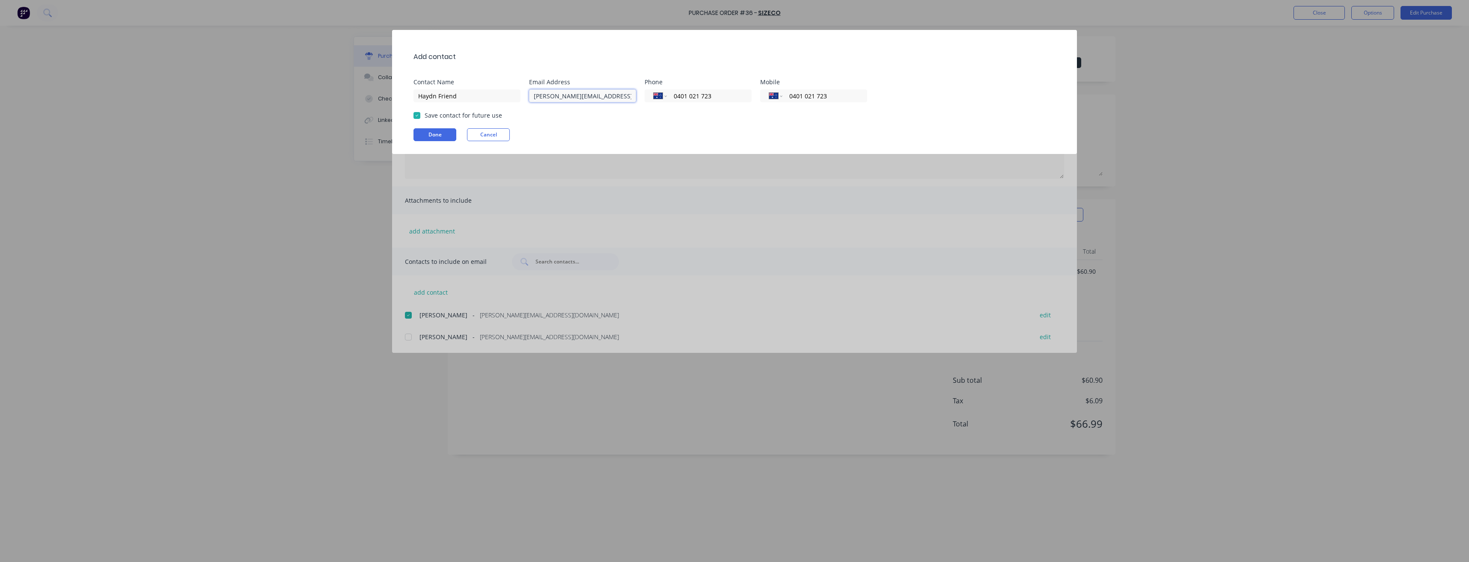
click at [549, 98] on input "[PERSON_NAME][EMAIL_ADDRESS][DOMAIN_NAME]" at bounding box center [582, 95] width 107 height 13
click at [537, 96] on input "[EMAIL_ADDRESS][DOMAIN_NAME]" at bounding box center [582, 95] width 107 height 13
type input "[EMAIL_ADDRESS][DOMAIN_NAME]"
drag, startPoint x: 725, startPoint y: 98, endPoint x: 652, endPoint y: 97, distance: 72.3
click at [652, 97] on div "International [GEOGRAPHIC_DATA] [GEOGRAPHIC_DATA] [GEOGRAPHIC_DATA] [GEOGRAPHIC…" at bounding box center [698, 95] width 107 height 13
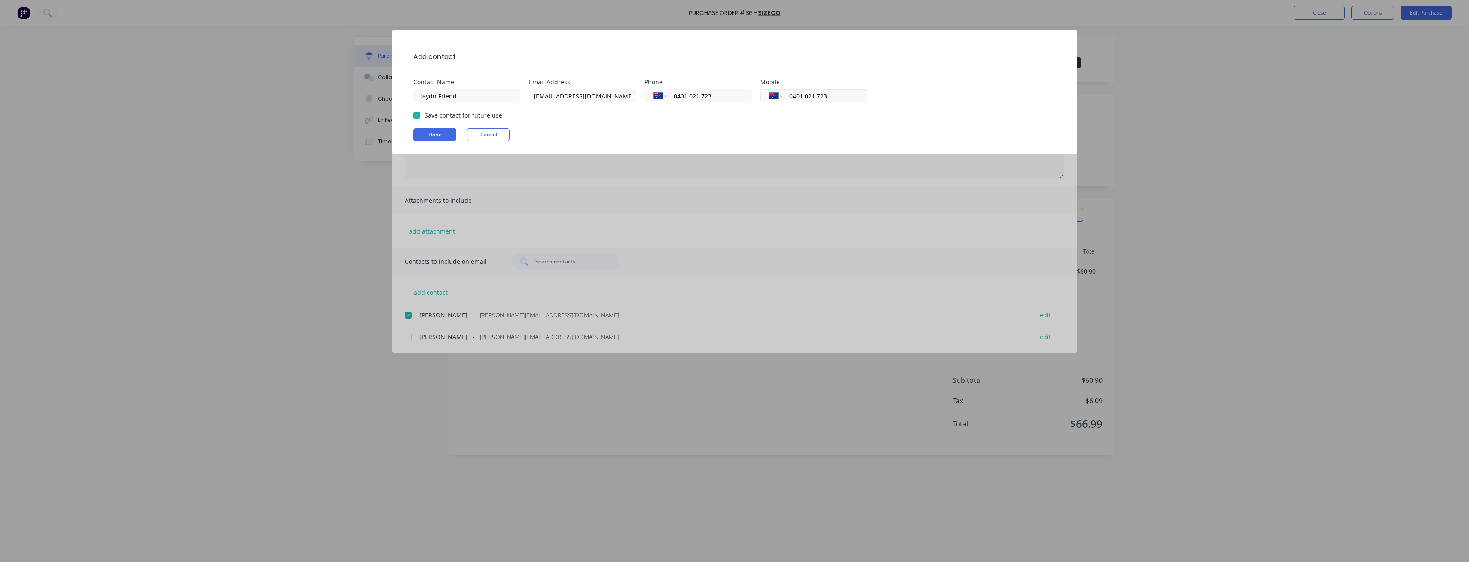
select select "ZZ"
type input "[PHONE_NUMBER]"
drag, startPoint x: 842, startPoint y: 95, endPoint x: 792, endPoint y: 97, distance: 50.1
click at [792, 97] on input "0401 021 723" at bounding box center [823, 96] width 70 height 10
select select "ZZ"
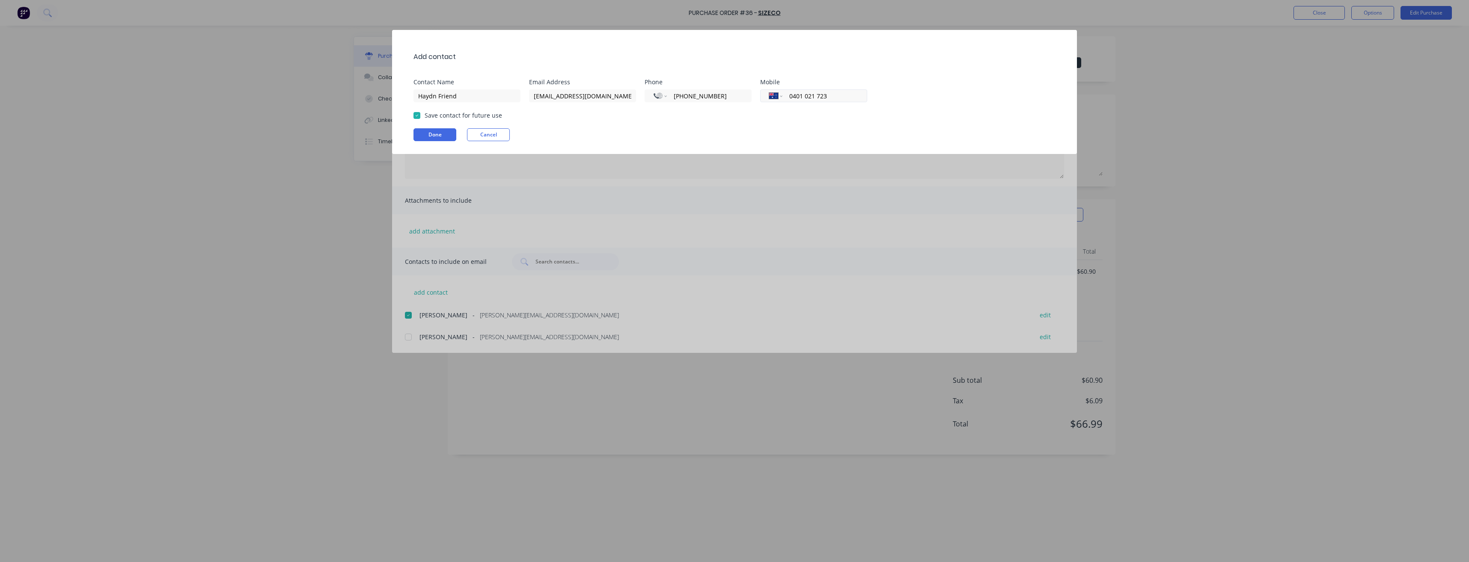
type input "0"
click at [443, 135] on button "Done" at bounding box center [434, 134] width 43 height 13
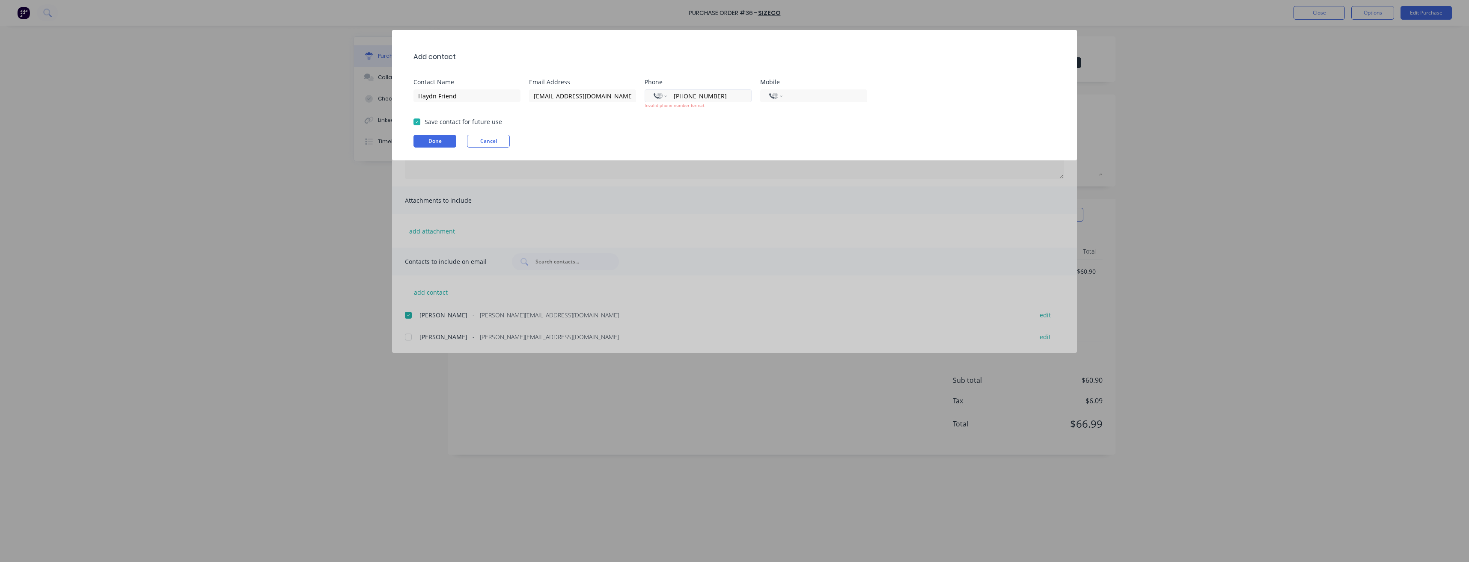
click at [716, 96] on input "[PHONE_NUMBER]" at bounding box center [708, 96] width 70 height 10
click at [815, 98] on input "tel" at bounding box center [823, 96] width 70 height 10
click at [783, 95] on div "International [GEOGRAPHIC_DATA] [GEOGRAPHIC_DATA] [GEOGRAPHIC_DATA] [GEOGRAPHIC…" at bounding box center [813, 95] width 107 height 13
drag, startPoint x: 781, startPoint y: 96, endPoint x: 776, endPoint y: 97, distance: 4.8
click at [781, 96] on select "International [GEOGRAPHIC_DATA] [GEOGRAPHIC_DATA] [GEOGRAPHIC_DATA] [GEOGRAPHIC…" at bounding box center [775, 96] width 13 height 12
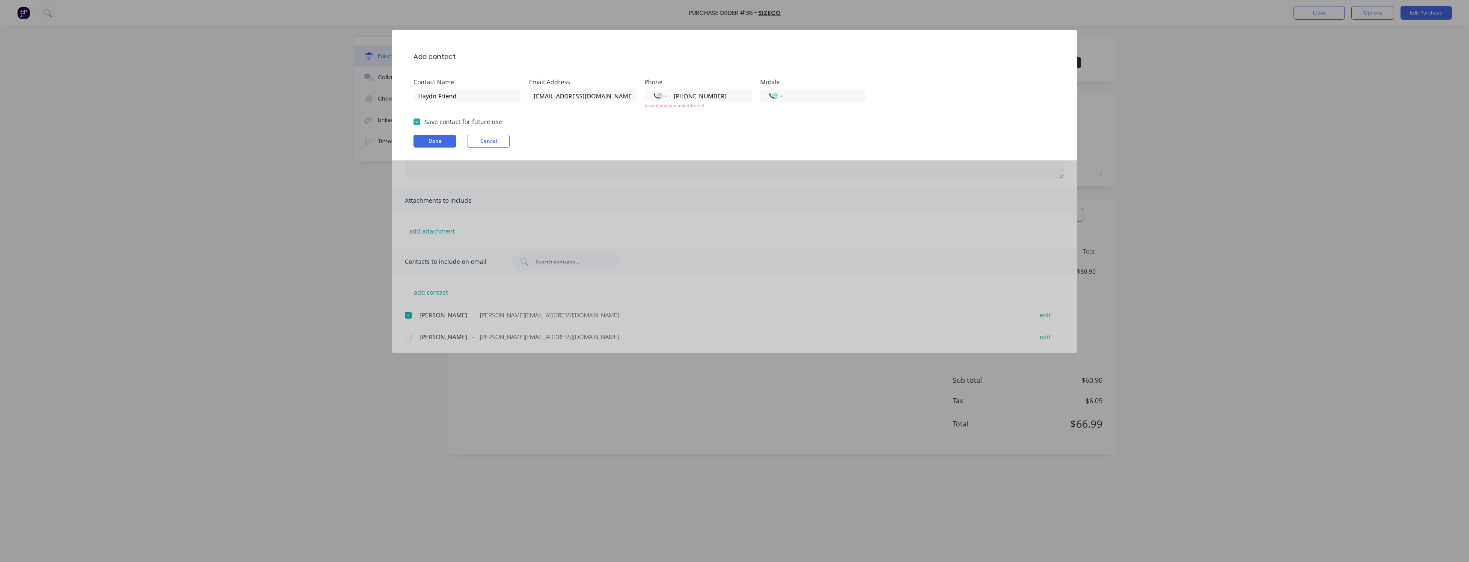
select select "AU"
click at [769, 90] on select "International [GEOGRAPHIC_DATA] [GEOGRAPHIC_DATA] [GEOGRAPHIC_DATA] [GEOGRAPHIC…" at bounding box center [775, 96] width 13 height 12
type input "455478941"
click at [443, 144] on button "Done" at bounding box center [434, 141] width 43 height 13
click at [435, 143] on button "Done" at bounding box center [434, 141] width 43 height 13
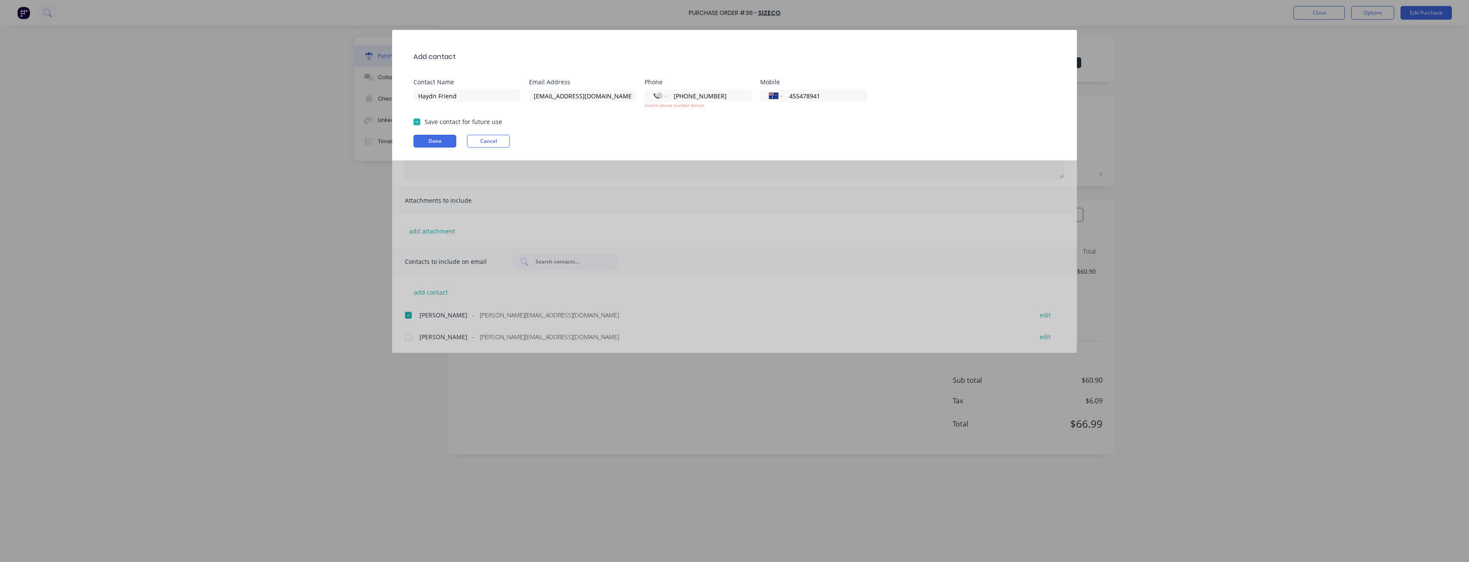
drag, startPoint x: 715, startPoint y: 97, endPoint x: 640, endPoint y: 96, distance: 75.3
click at [640, 96] on div "Contact Name [PERSON_NAME] Friend Email Address [EMAIL_ADDRESS][DOMAIN_NAME] Ph…" at bounding box center [738, 94] width 651 height 30
click at [657, 122] on div "Save contact for future use" at bounding box center [738, 121] width 651 height 9
click at [428, 139] on button "Done" at bounding box center [434, 141] width 43 height 13
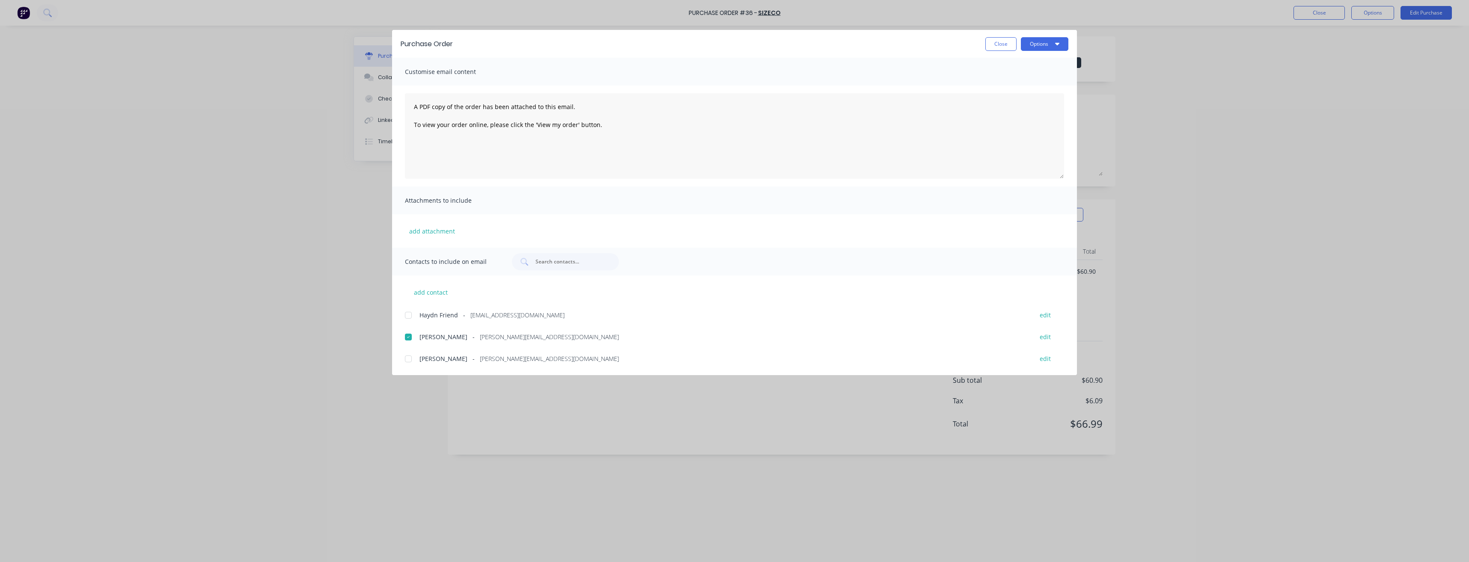
click at [408, 315] on div at bounding box center [408, 315] width 17 height 17
click at [1048, 44] on button "Options" at bounding box center [1045, 44] width 48 height 14
click at [1035, 100] on div "Email" at bounding box center [1028, 100] width 66 height 12
click at [1009, 44] on button "Close" at bounding box center [1000, 44] width 31 height 14
type textarea "x"
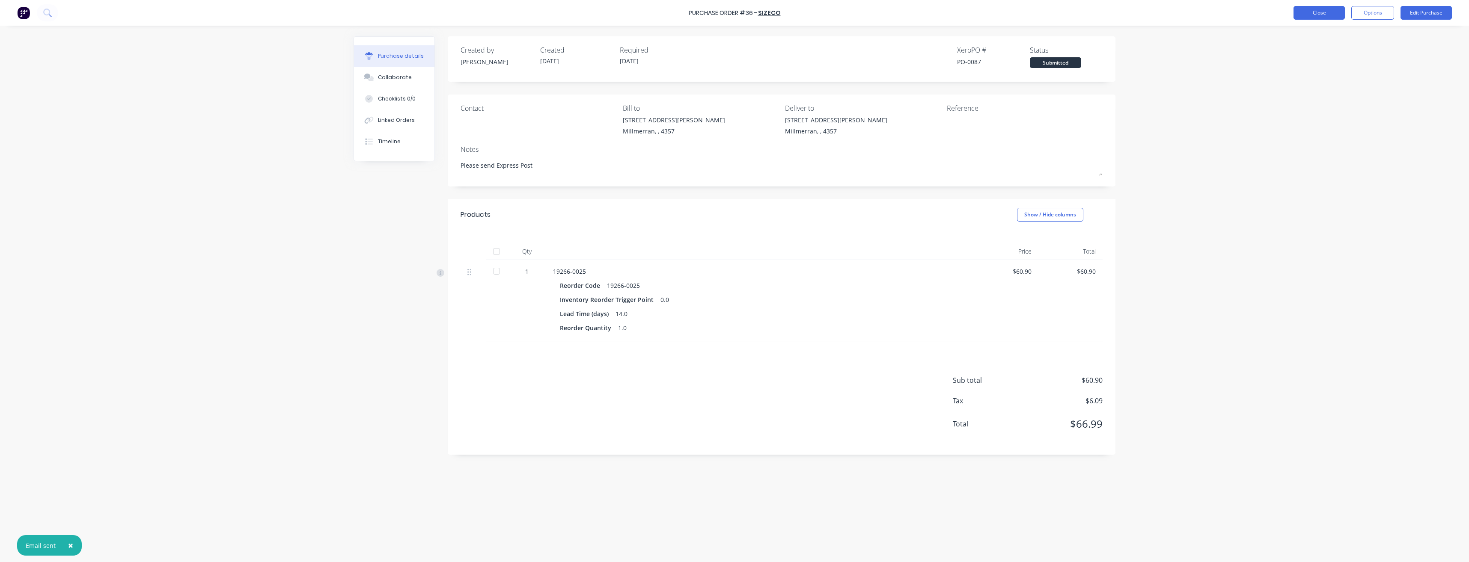
click at [1326, 17] on button "Close" at bounding box center [1318, 13] width 51 height 14
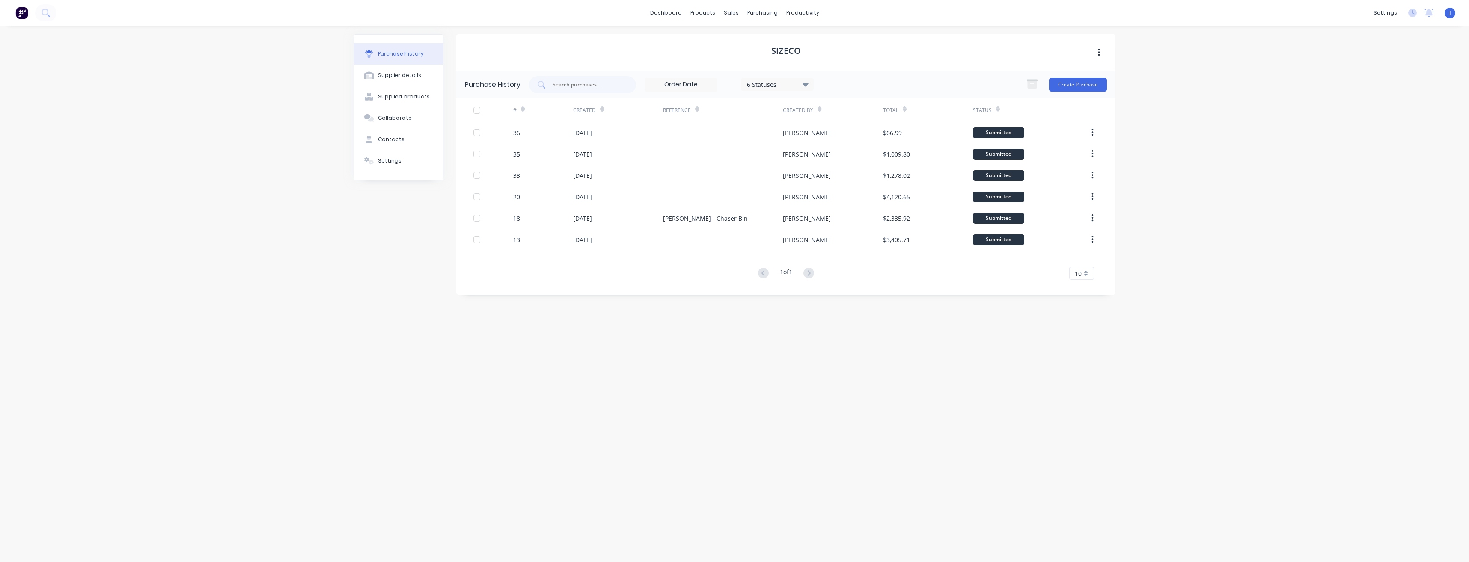
click at [859, 48] on div "Sizeco" at bounding box center [785, 52] width 659 height 36
click at [1380, 10] on div "settings" at bounding box center [1385, 12] width 32 height 13
click at [1335, 178] on div "Time Tracking" at bounding box center [1333, 179] width 38 height 8
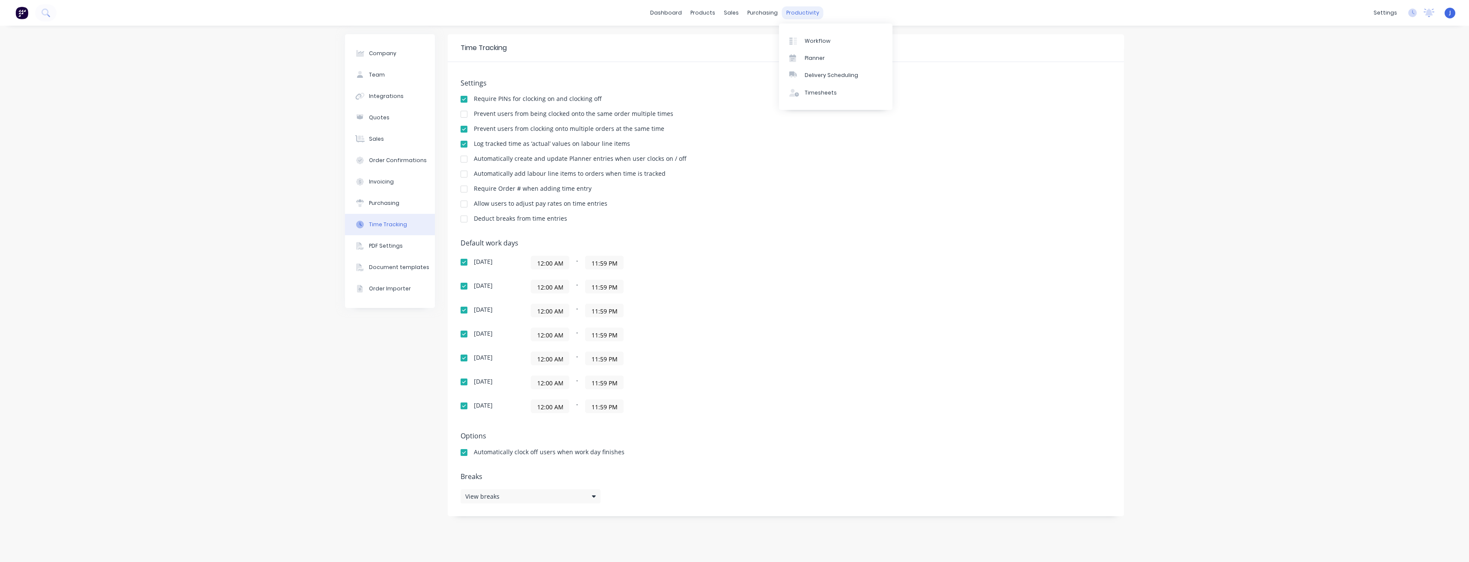
click at [788, 14] on div "productivity" at bounding box center [803, 12] width 42 height 13
click at [770, 12] on div "purchasing" at bounding box center [762, 12] width 39 height 13
click at [723, 14] on div "sales" at bounding box center [731, 12] width 24 height 13
click at [775, 38] on div "Purchase Orders" at bounding box center [789, 41] width 45 height 8
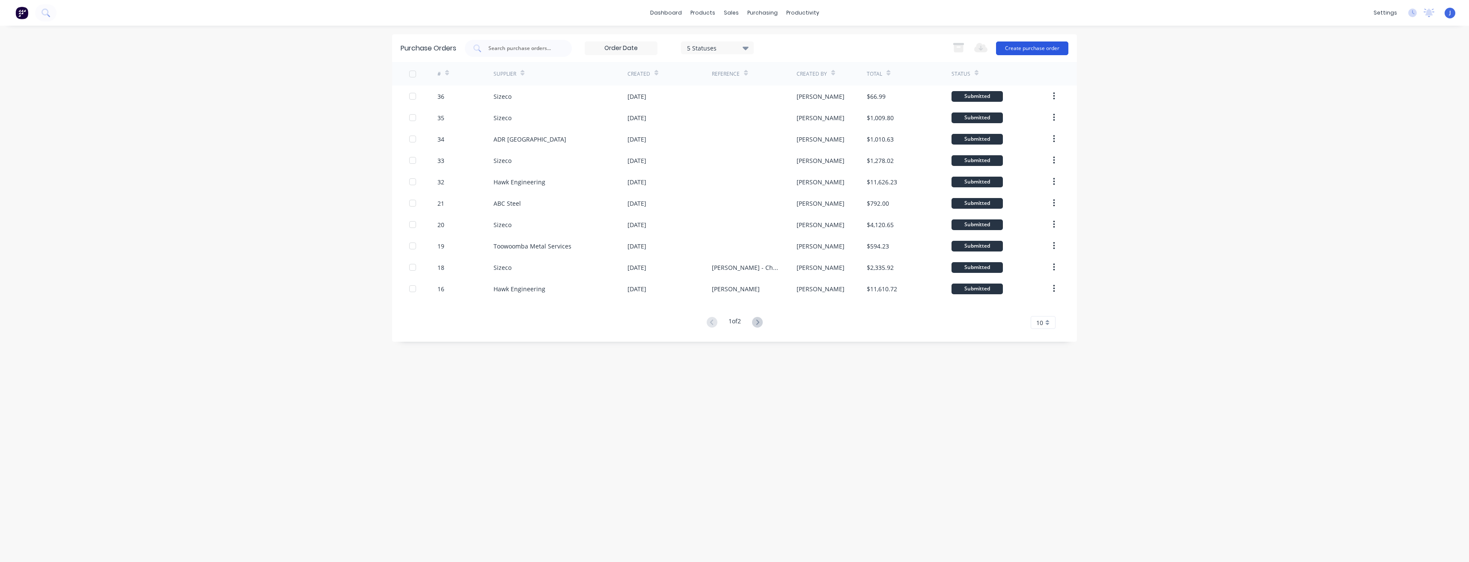
click at [1033, 48] on button "Create purchase order" at bounding box center [1032, 49] width 72 height 14
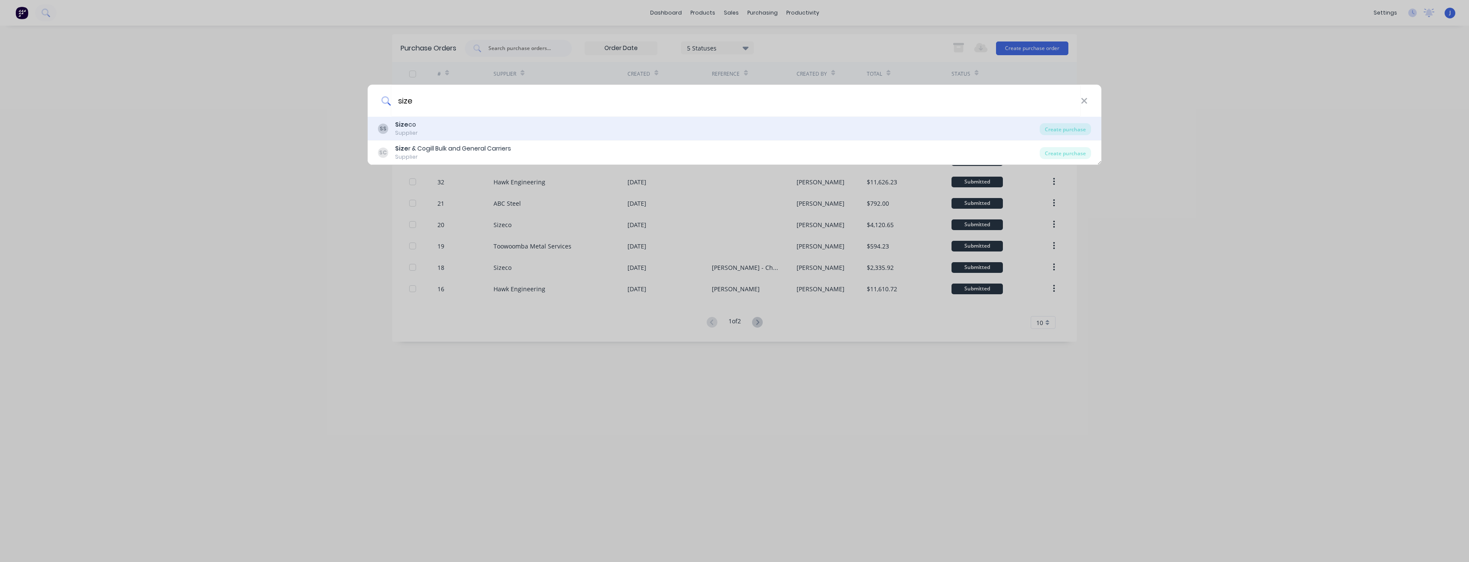
type input "size"
click at [417, 125] on div "SS Size co Supplier" at bounding box center [709, 128] width 662 height 17
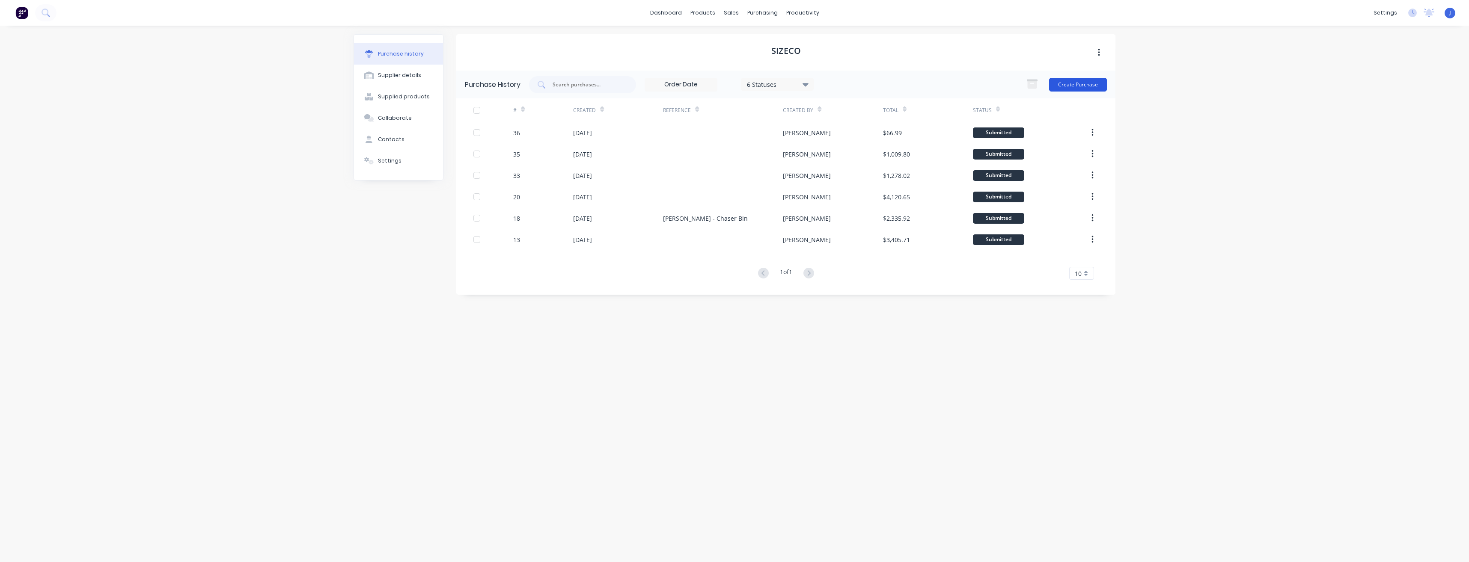
click at [1079, 85] on button "Create Purchase" at bounding box center [1078, 85] width 58 height 14
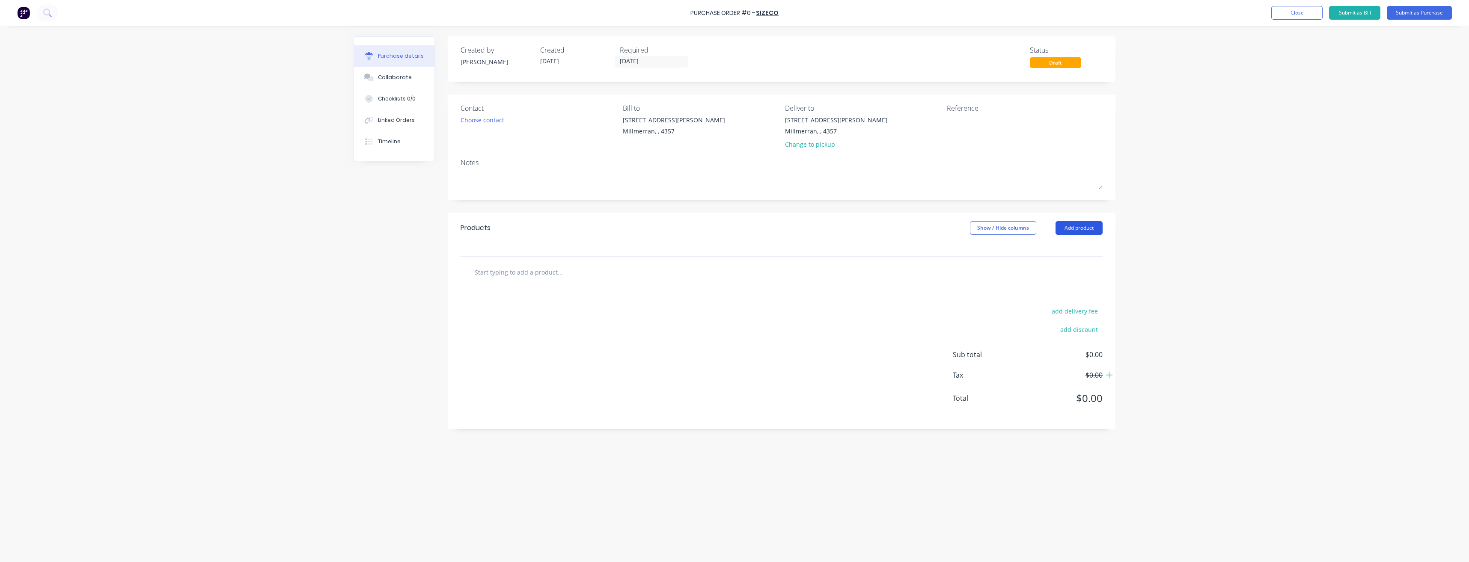
click at [1081, 230] on button "Add product" at bounding box center [1078, 228] width 47 height 14
click at [1041, 250] on div "Product catalogue" at bounding box center [1062, 250] width 66 height 12
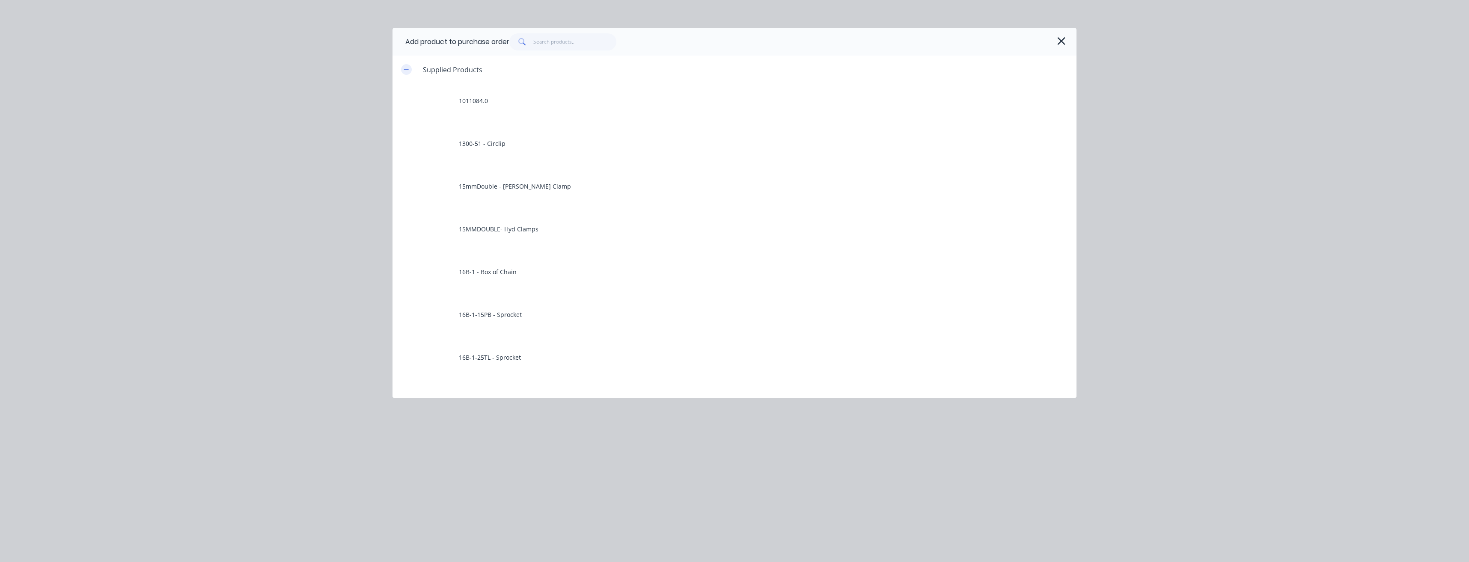
click at [411, 71] on button "button" at bounding box center [406, 69] width 11 height 11
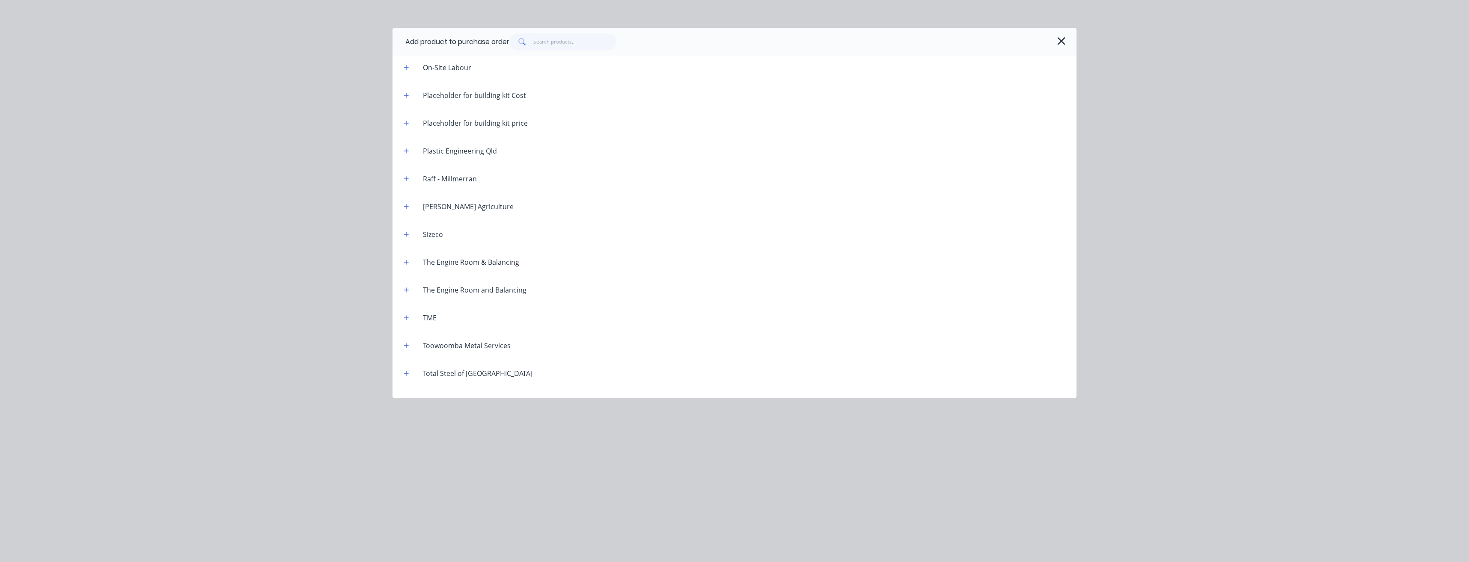
scroll to position [659, 0]
click at [405, 181] on header "Sizeco" at bounding box center [734, 189] width 684 height 28
click at [407, 188] on icon "button" at bounding box center [406, 190] width 5 height 6
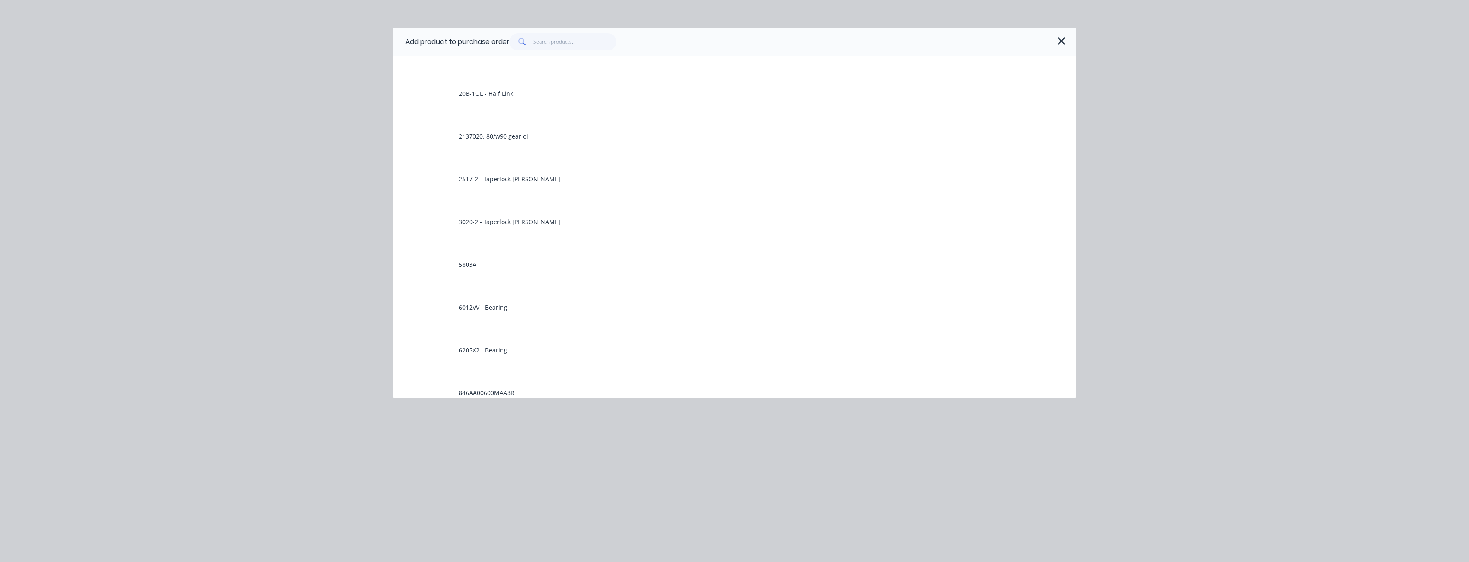
scroll to position [1430, 0]
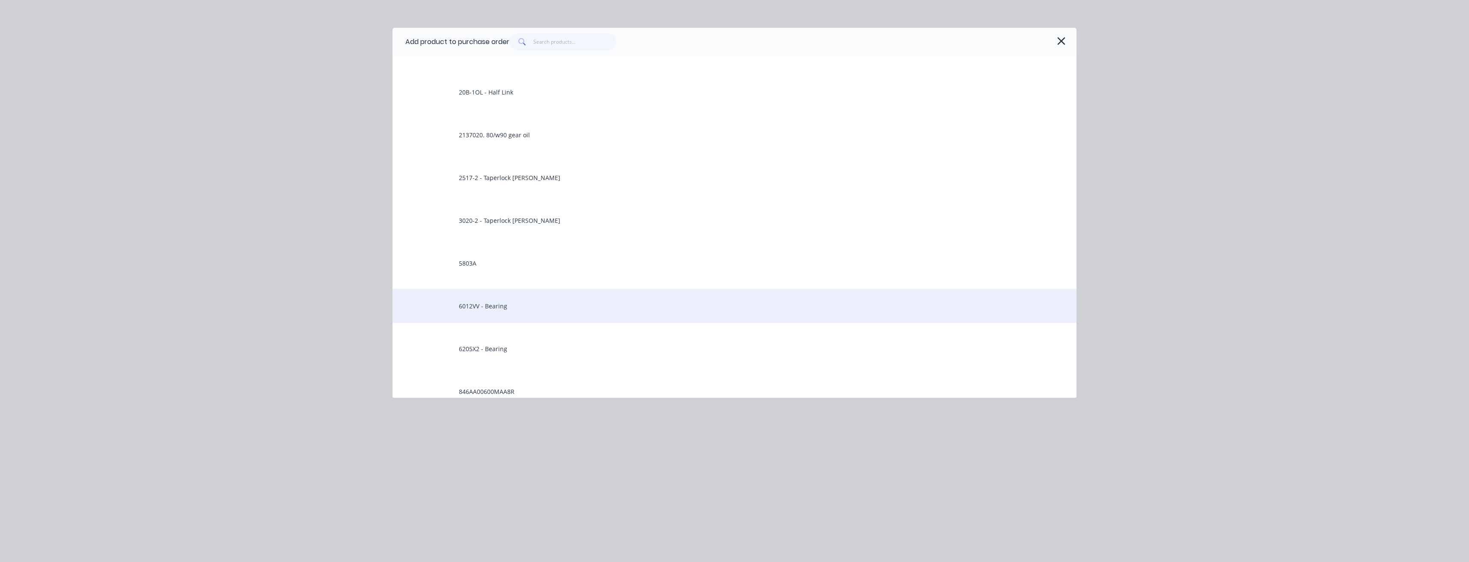
click at [499, 308] on div "6012VV - Bearing" at bounding box center [734, 306] width 684 height 34
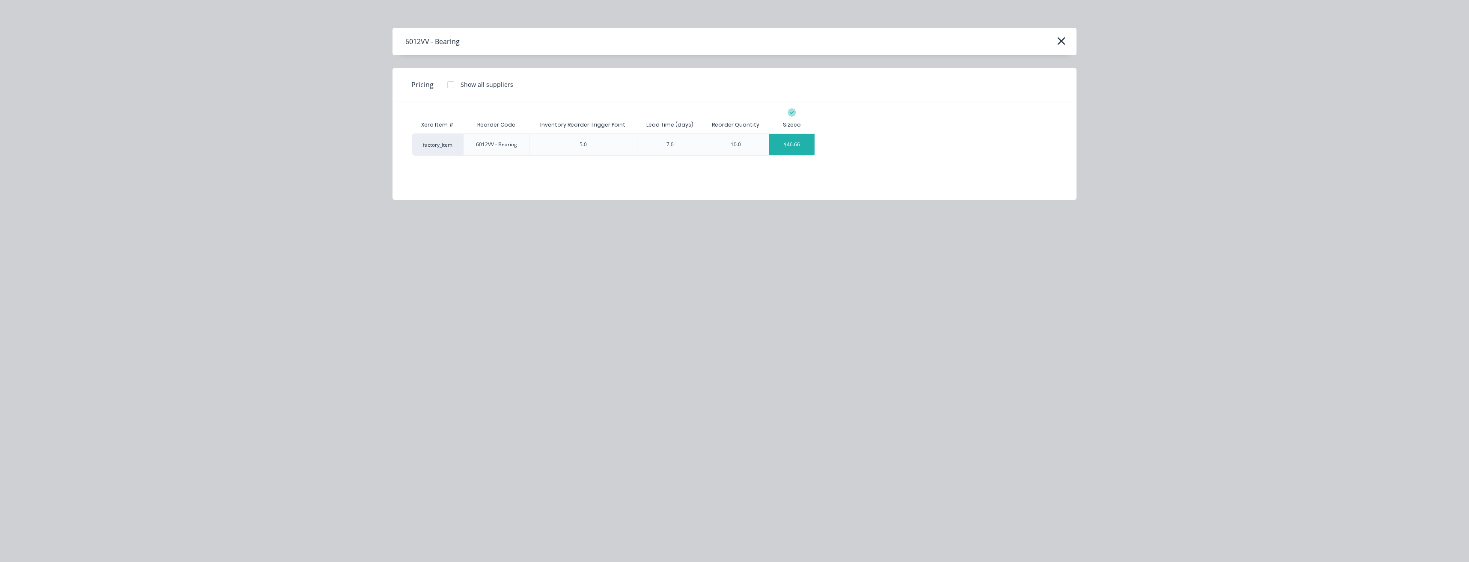
click at [791, 145] on div "$46.66" at bounding box center [792, 144] width 46 height 21
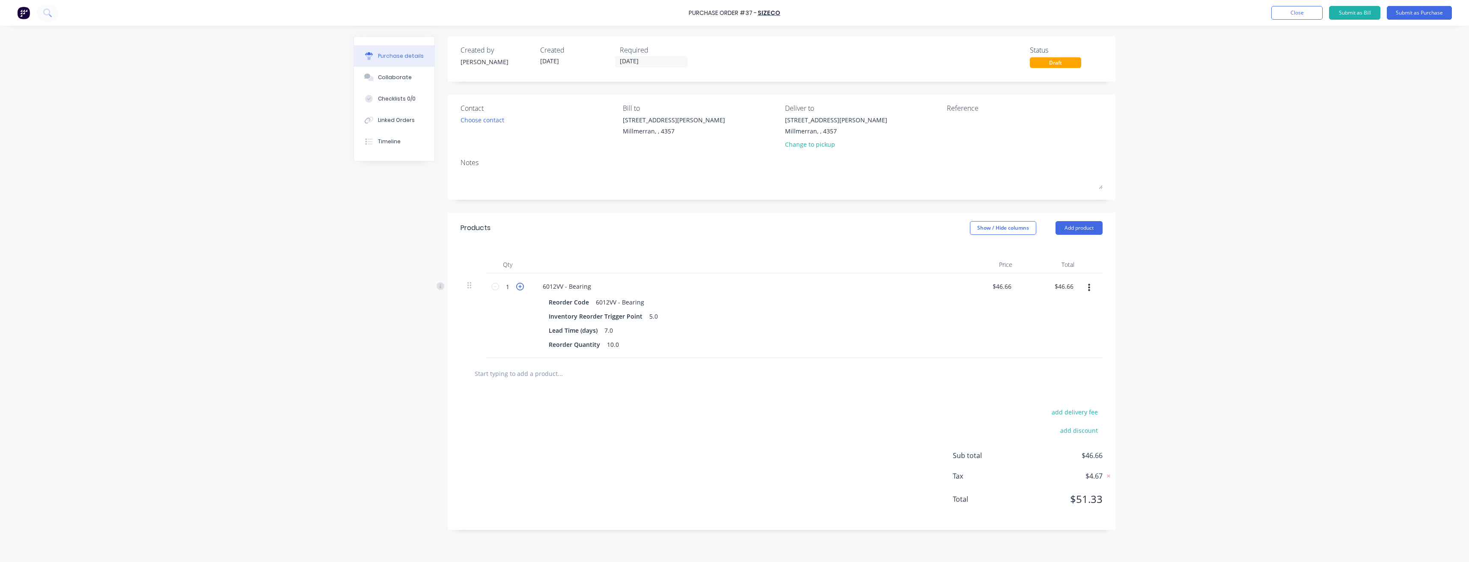
click at [520, 289] on icon at bounding box center [520, 287] width 8 height 8
type input "2"
type input "$93.32"
click at [520, 289] on icon at bounding box center [520, 287] width 8 height 8
type input "3"
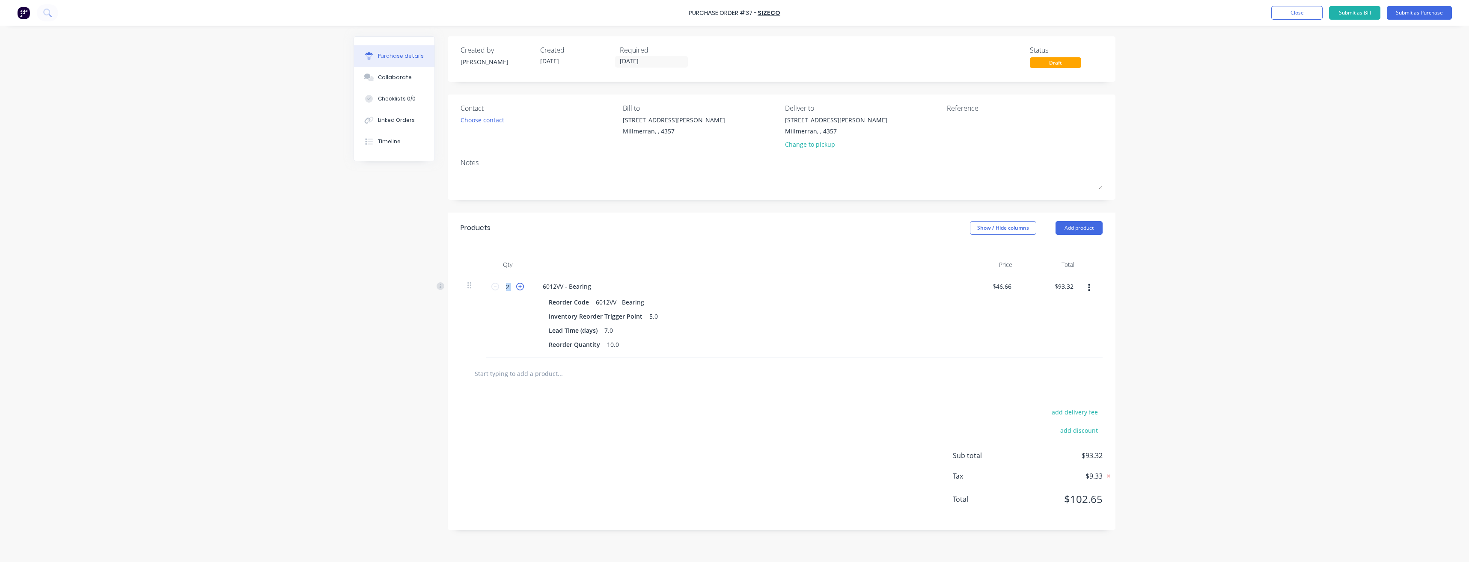
type input "$139.98"
click at [520, 289] on icon at bounding box center [520, 287] width 8 height 8
type input "4"
type input "$186.64"
click at [520, 289] on icon at bounding box center [520, 287] width 8 height 8
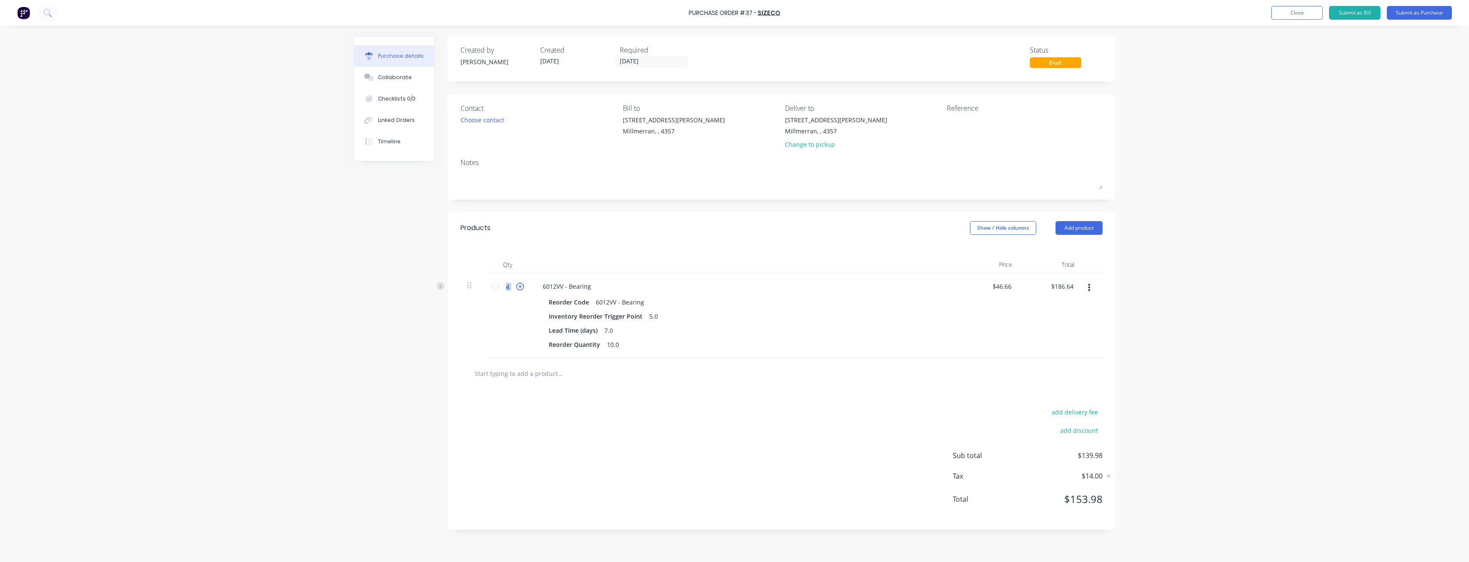
type input "5"
type input "$233.30"
click at [520, 289] on icon at bounding box center [520, 287] width 8 height 8
type input "6"
type input "$279.96"
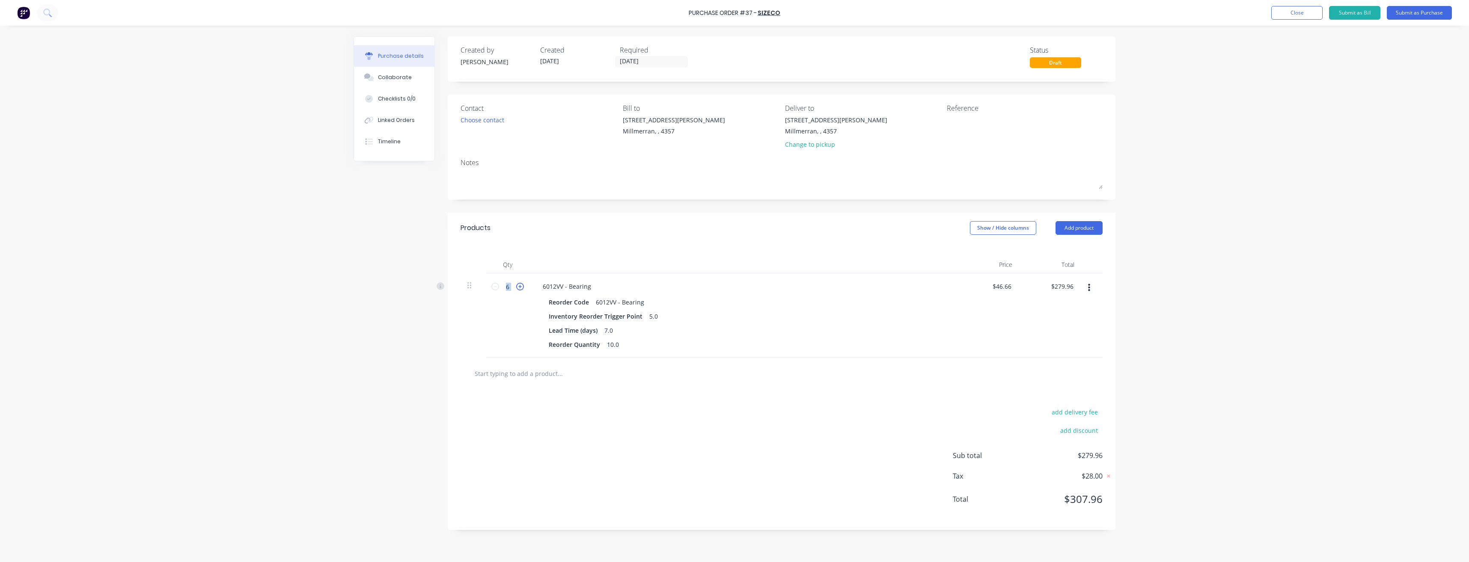
click at [520, 289] on icon at bounding box center [520, 287] width 8 height 8
type input "7"
type input "$326.62"
click at [520, 288] on icon at bounding box center [520, 287] width 8 height 8
type input "8"
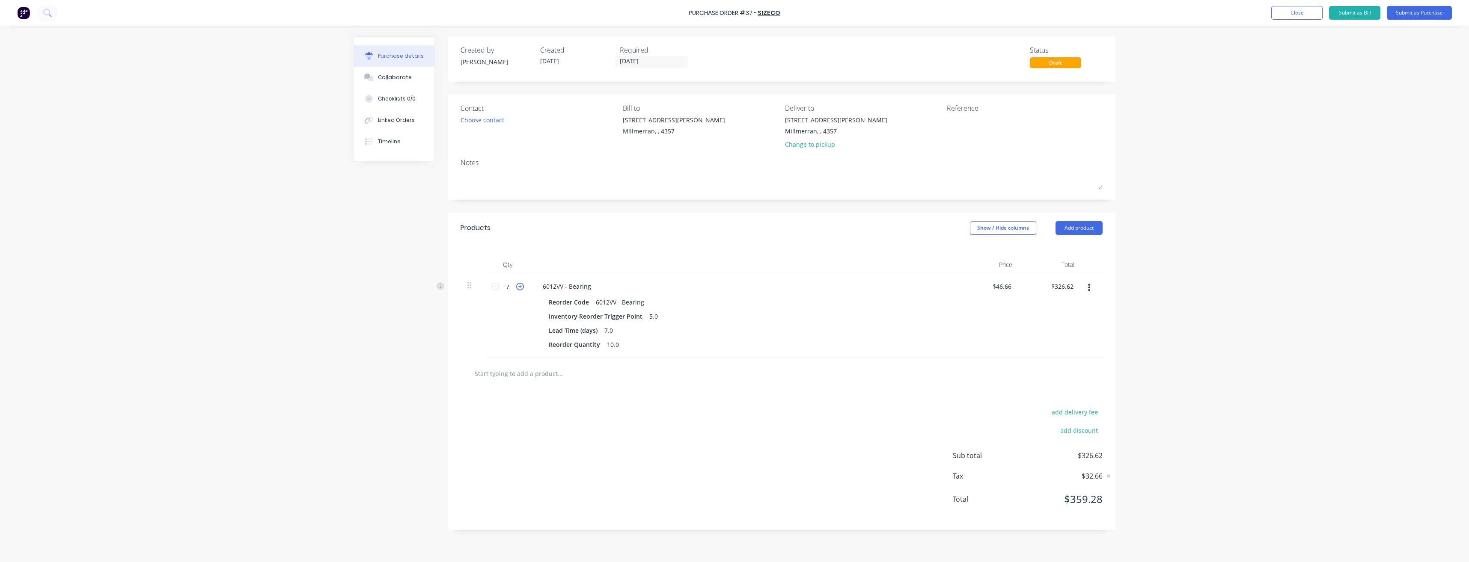
type input "$373.28"
click at [520, 288] on icon at bounding box center [520, 287] width 8 height 8
type input "9"
type input "$419.94"
click at [520, 288] on icon at bounding box center [520, 287] width 8 height 8
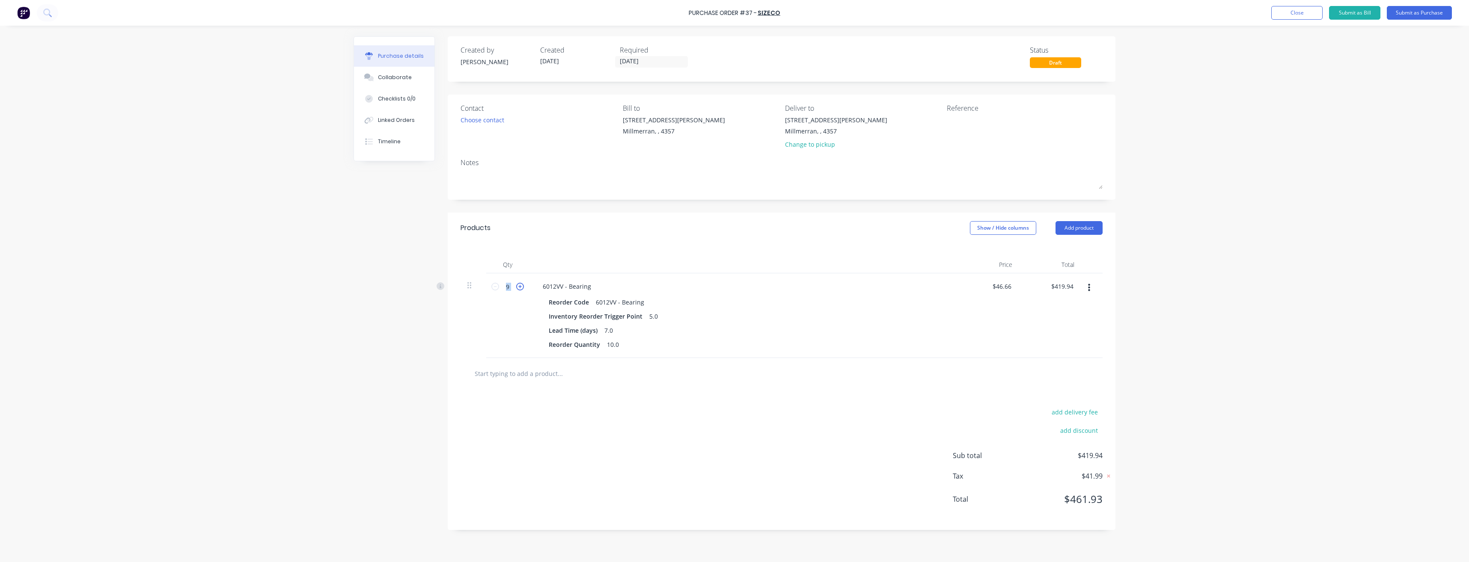
type input "10"
type input "$466.60"
click at [756, 336] on div "Lead Time (days) 7.0" at bounding box center [741, 330] width 392 height 12
